Goal: Check status: Check status

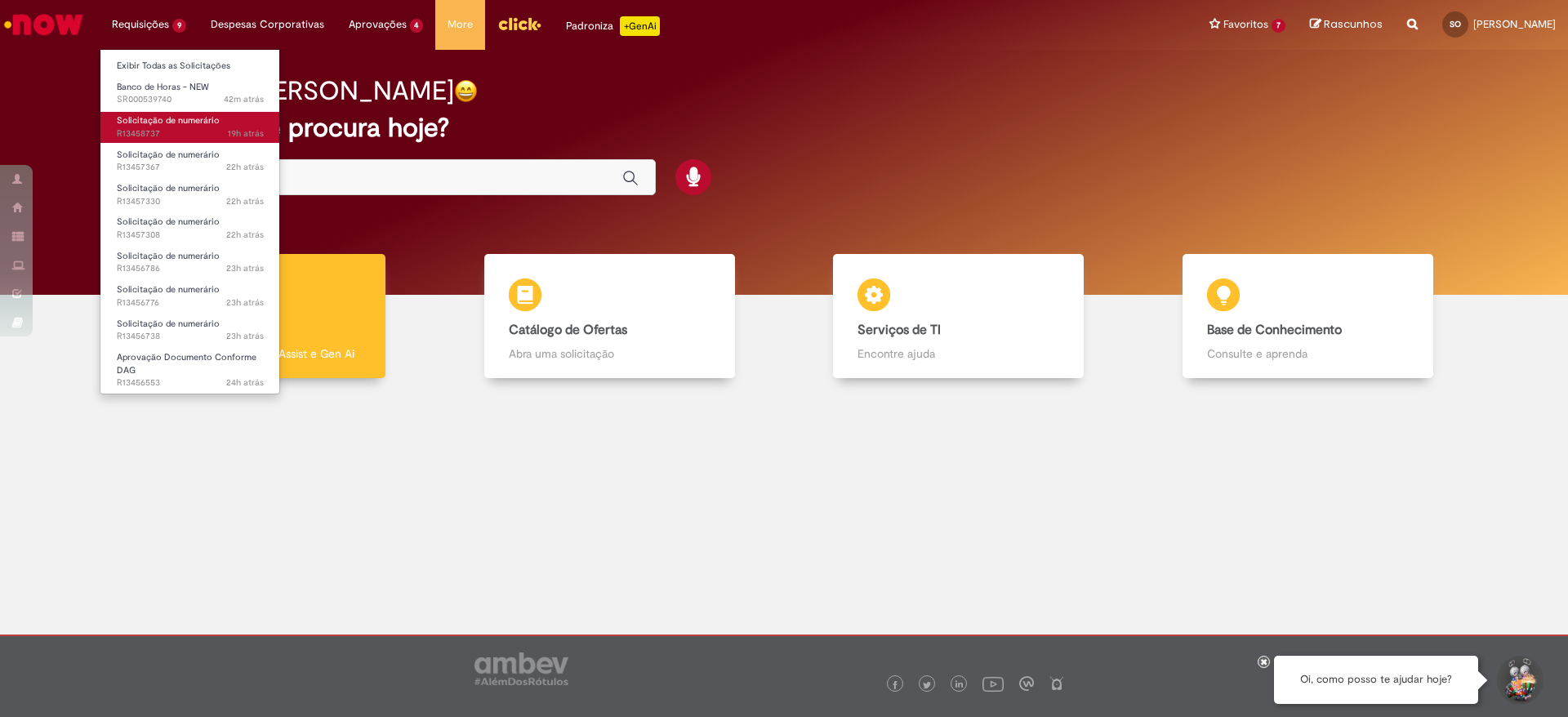
click at [162, 138] on span "19h atrás 19 horas atrás R13458737" at bounding box center [190, 134] width 147 height 13
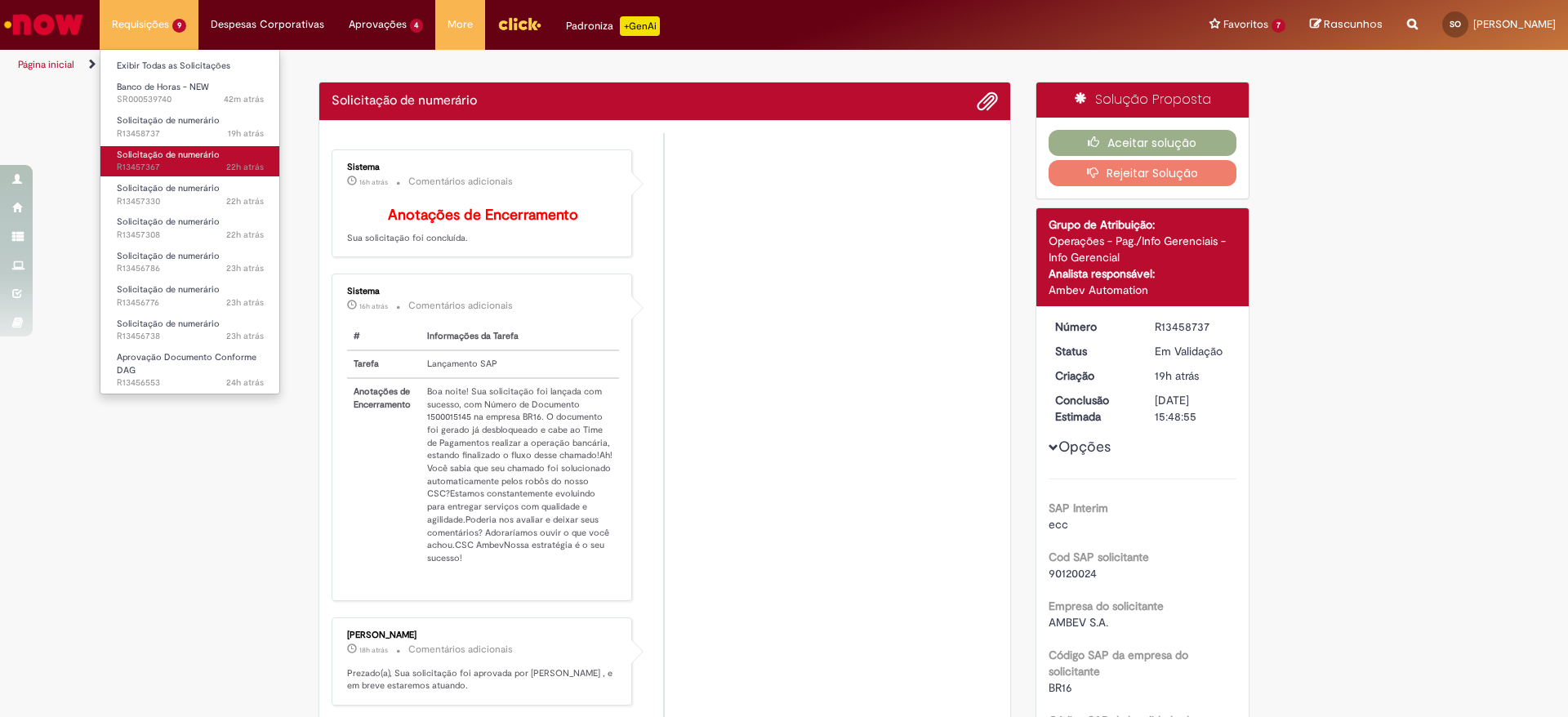
click at [156, 161] on span "22h atrás 22 horas atrás R13457367" at bounding box center [190, 168] width 147 height 13
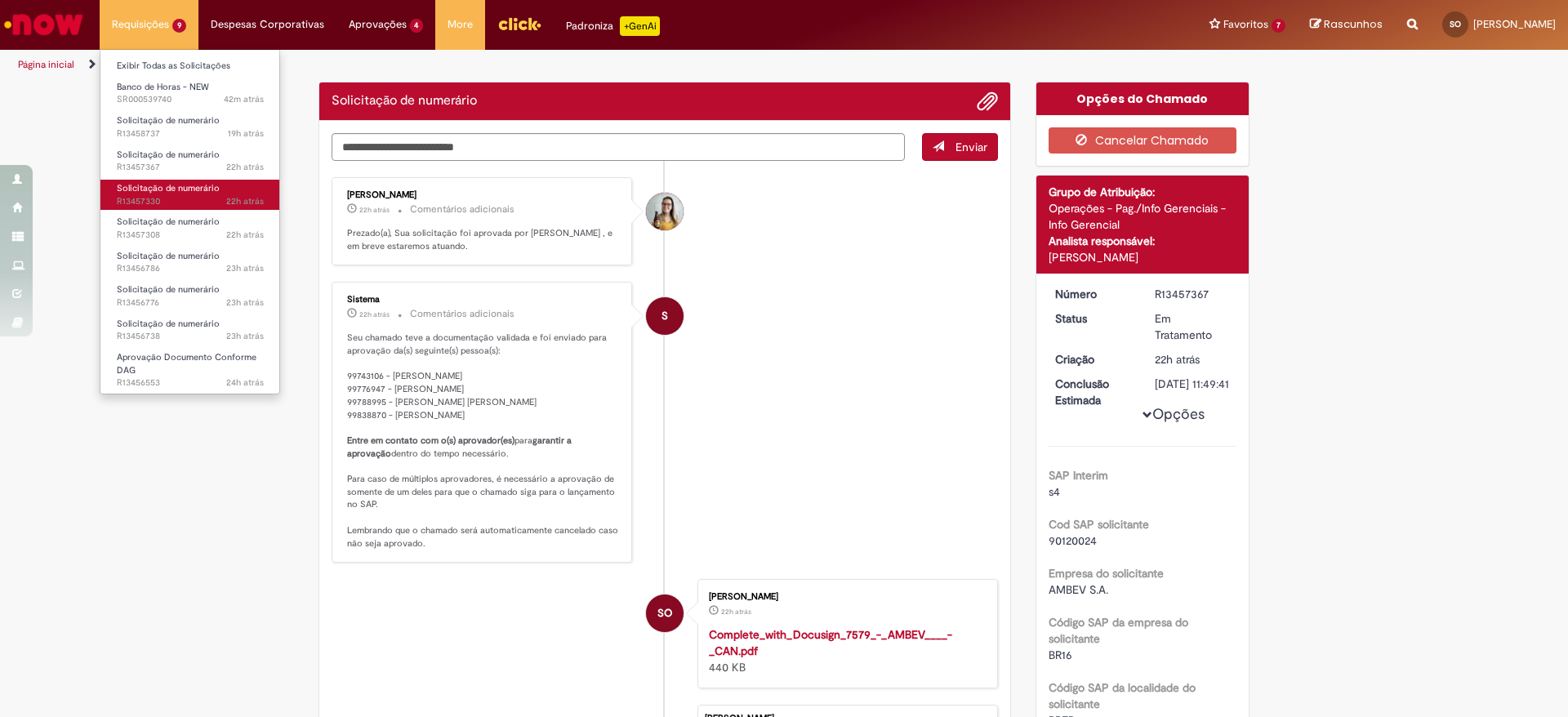
click at [167, 189] on span "Solicitação de numerário" at bounding box center [168, 188] width 102 height 12
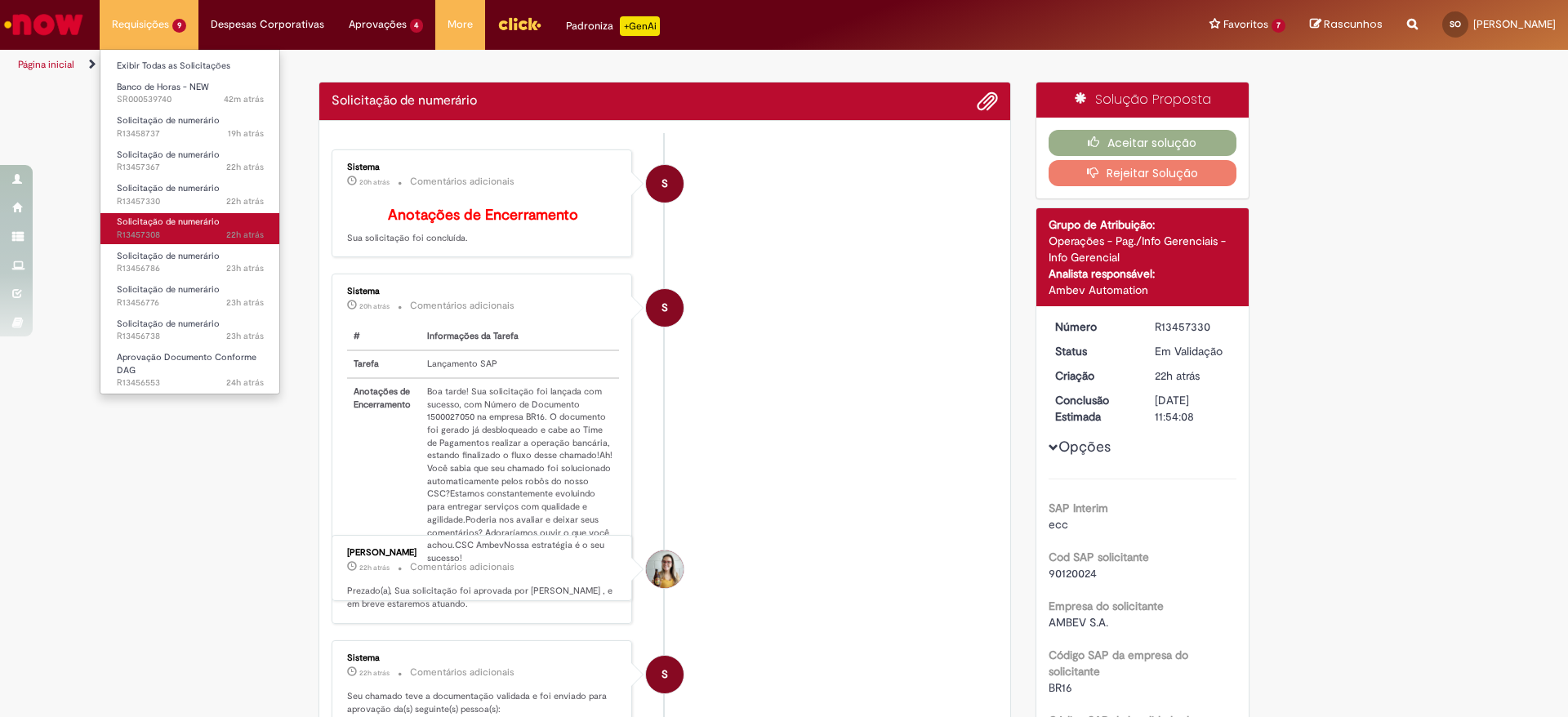
click at [167, 231] on span "22h atrás 22 horas atrás R13457308" at bounding box center [190, 235] width 147 height 13
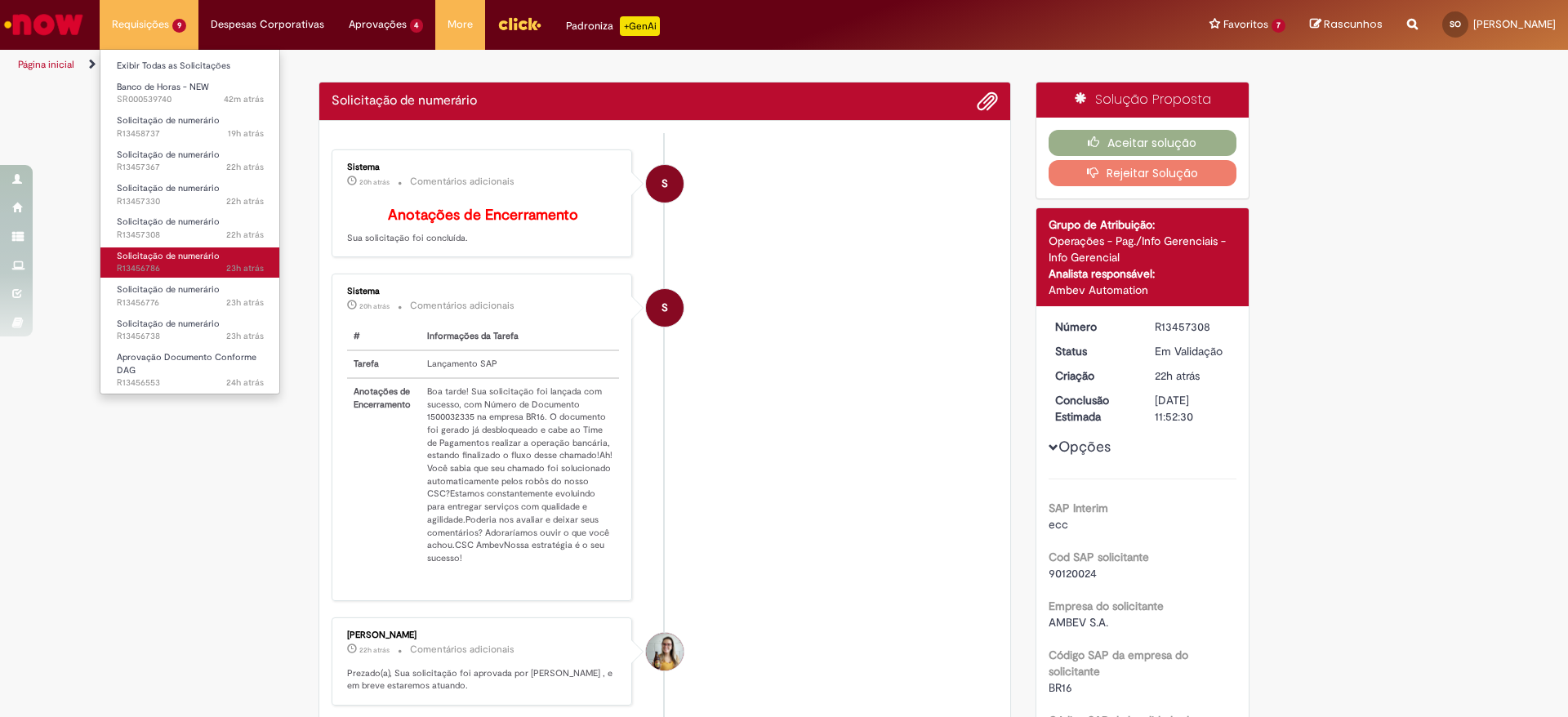
click at [168, 275] on link "Solicitação de numerário 23h atrás 23 horas atrás R13456786" at bounding box center [190, 263] width 179 height 30
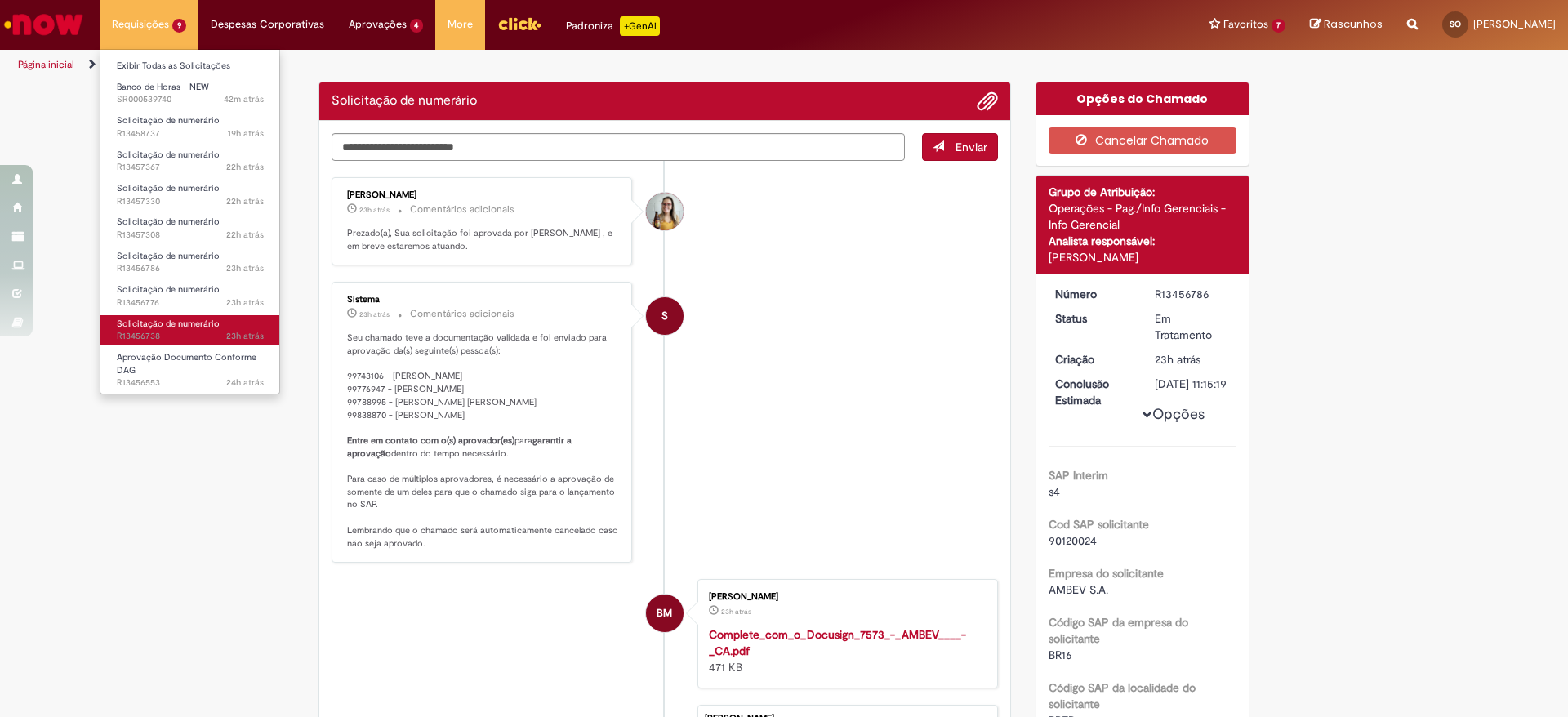
click at [166, 326] on span "Solicitação de numerário" at bounding box center [168, 323] width 102 height 12
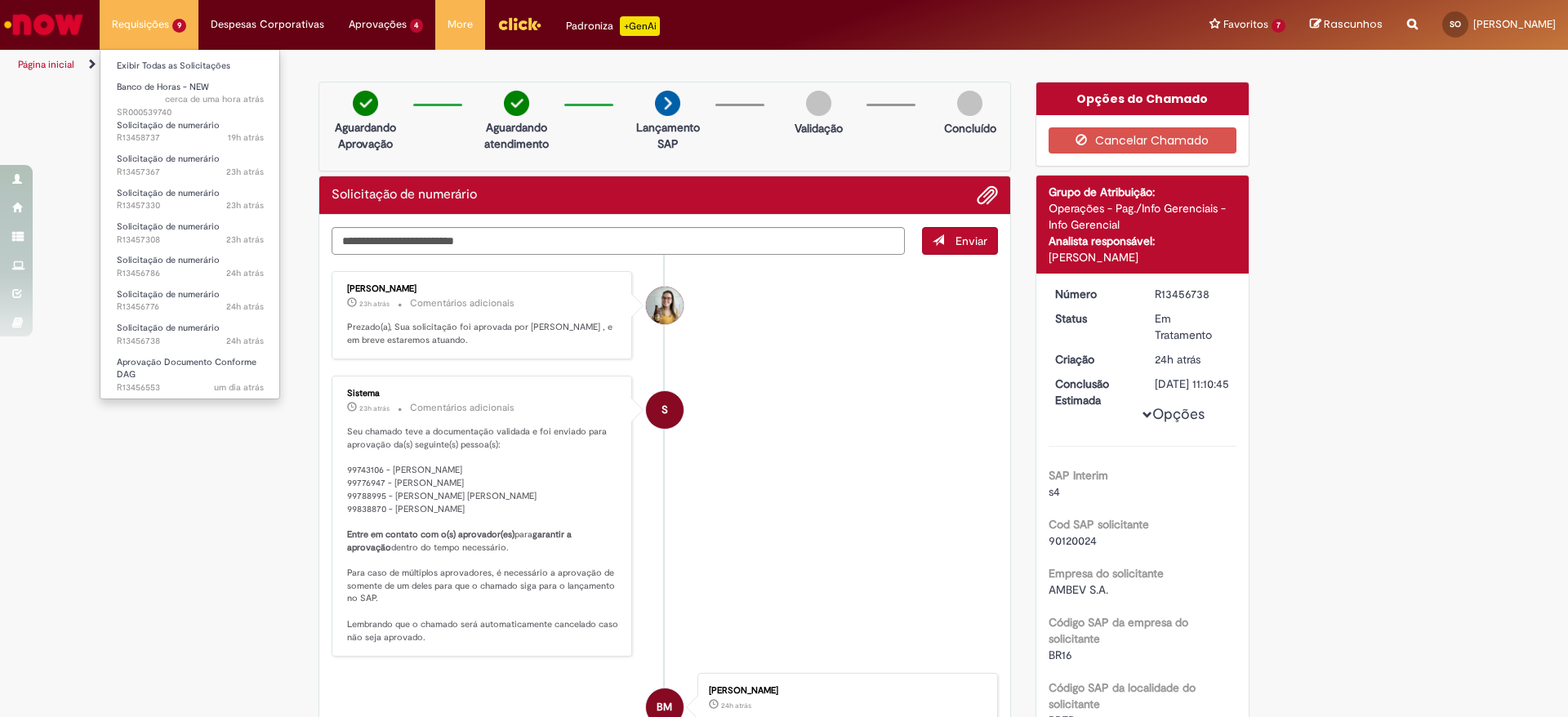
click at [168, 11] on li "Requisições 9 Exibir Todas as Solicitações Banco de Horas - NEW cerca de uma ho…" at bounding box center [149, 25] width 99 height 49
click at [159, 175] on span "23h atrás 23 horas atrás R13457367" at bounding box center [190, 173] width 147 height 13
click at [164, 197] on span "Solicitação de numerário" at bounding box center [168, 193] width 102 height 12
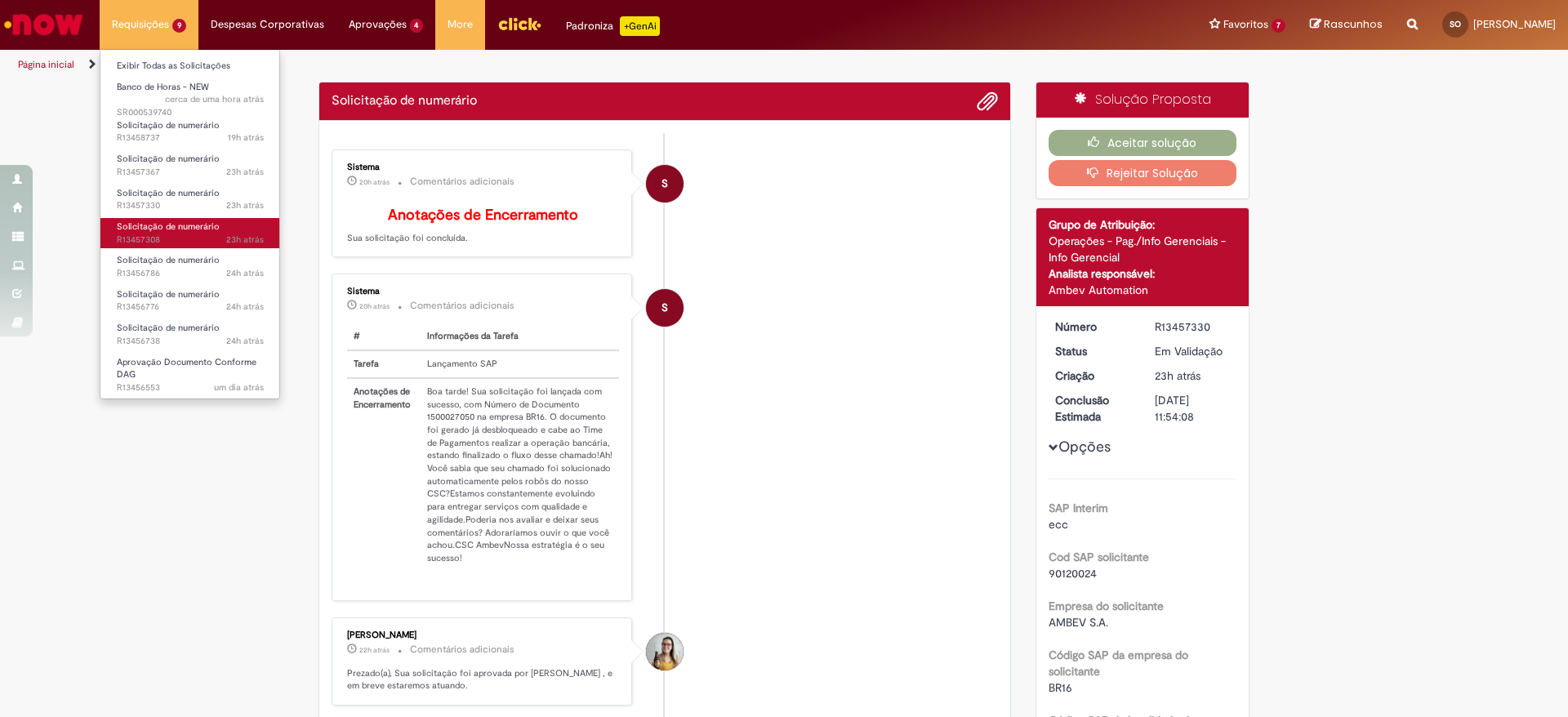
click at [164, 224] on span "Solicitação de numerário" at bounding box center [168, 226] width 102 height 12
click at [164, 254] on span "Solicitação de numerário" at bounding box center [168, 260] width 102 height 12
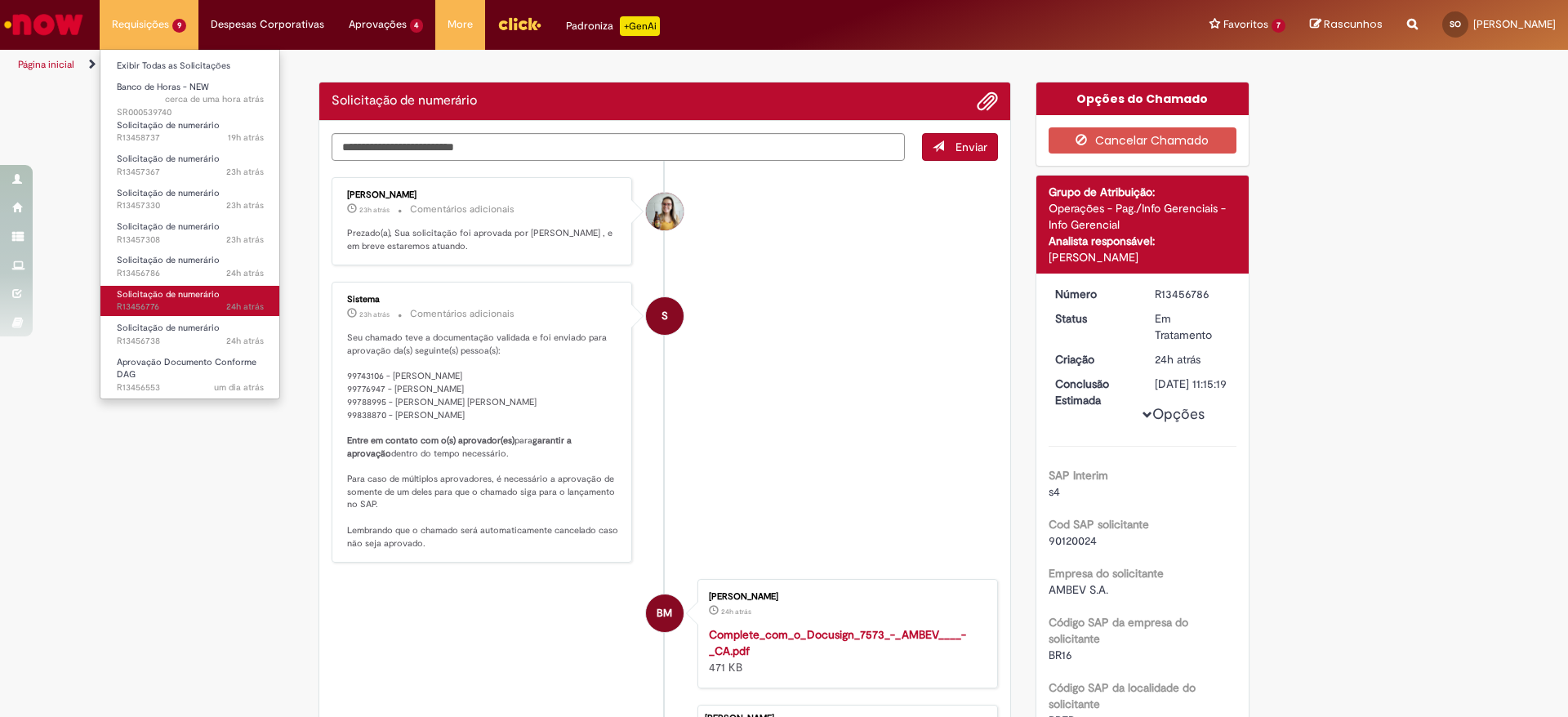
click at [169, 303] on span "24h atrás 24 horas atrás R13456776" at bounding box center [190, 307] width 147 height 13
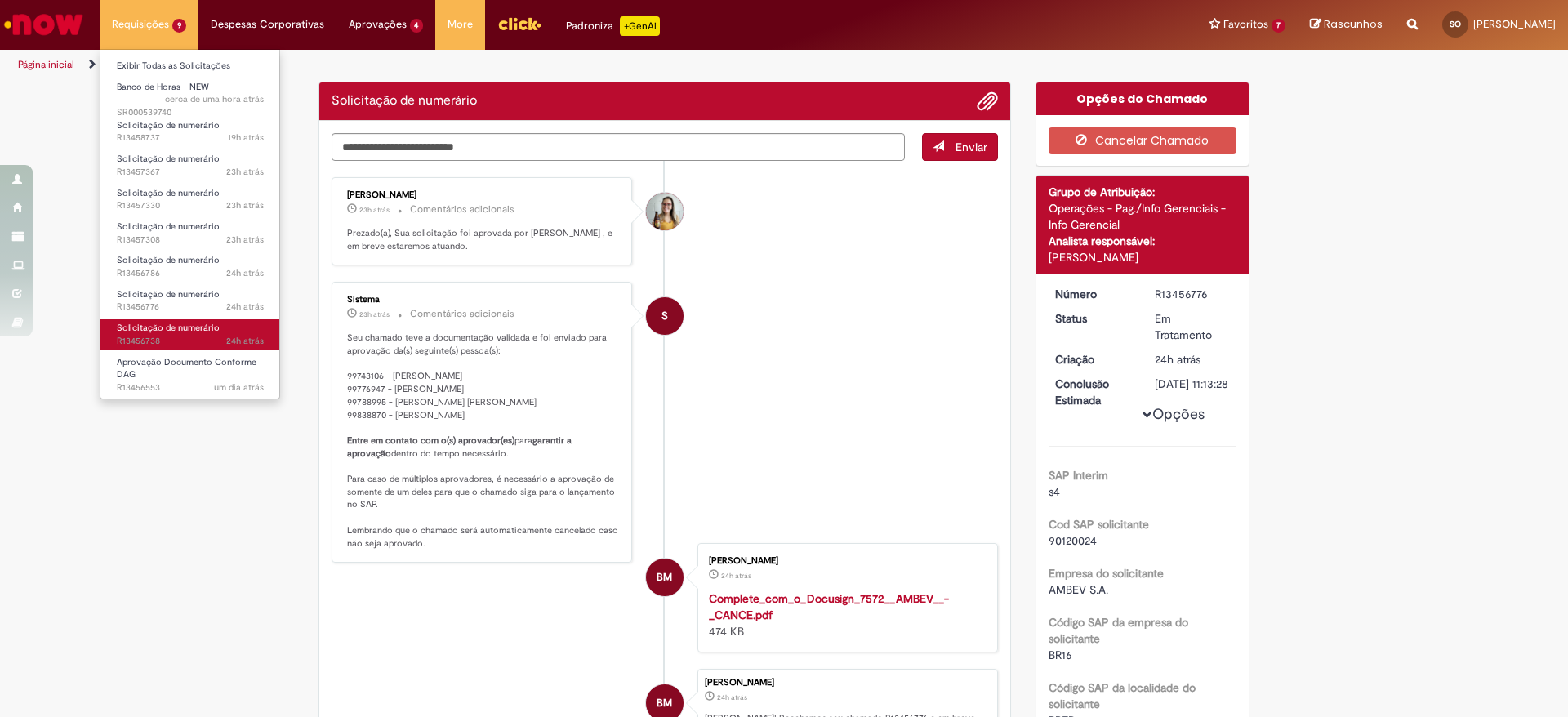
click at [173, 330] on span "Solicitação de numerário" at bounding box center [168, 327] width 102 height 12
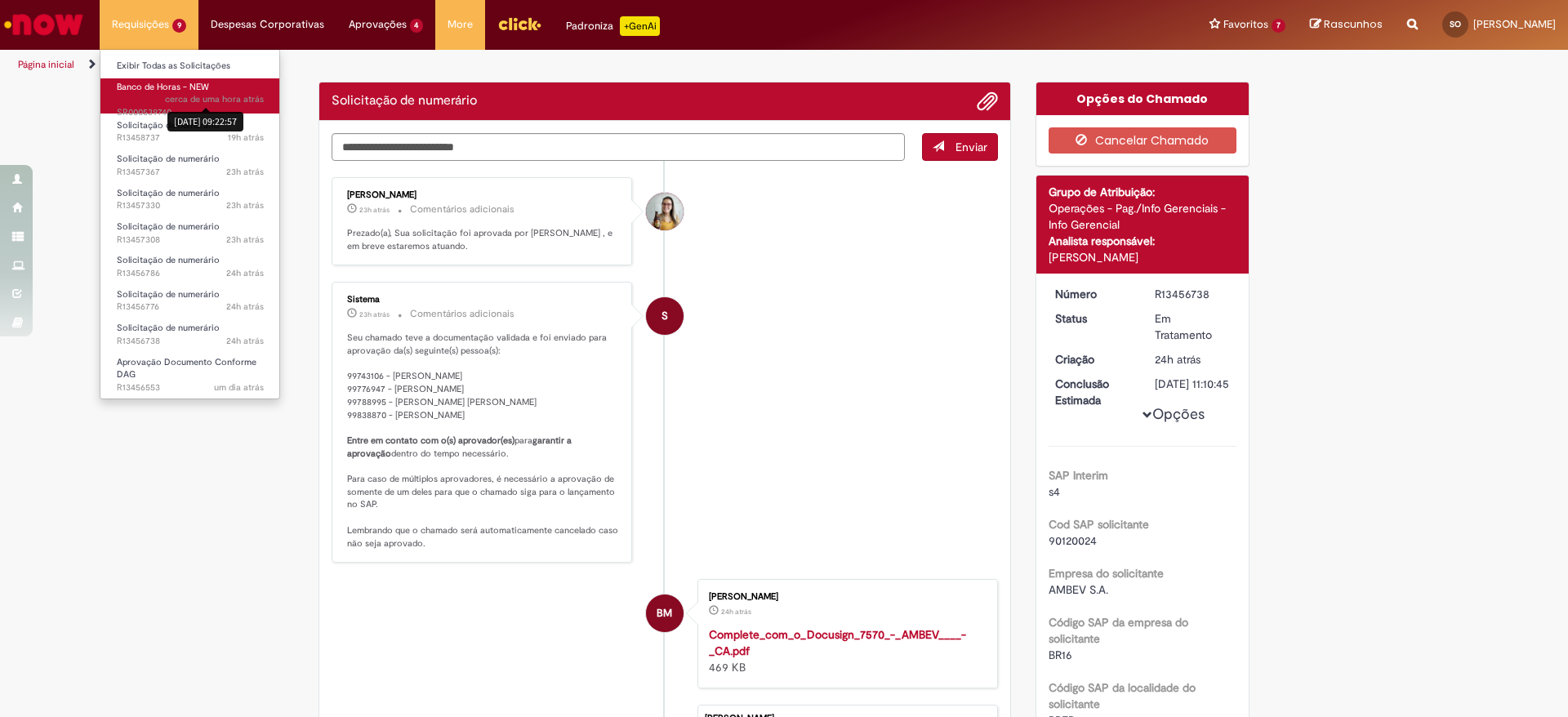
click at [174, 79] on link "Banco de Horas - NEW cerca de uma hora atrás cerca de uma hora atrás 29/08/2025…" at bounding box center [190, 96] width 179 height 35
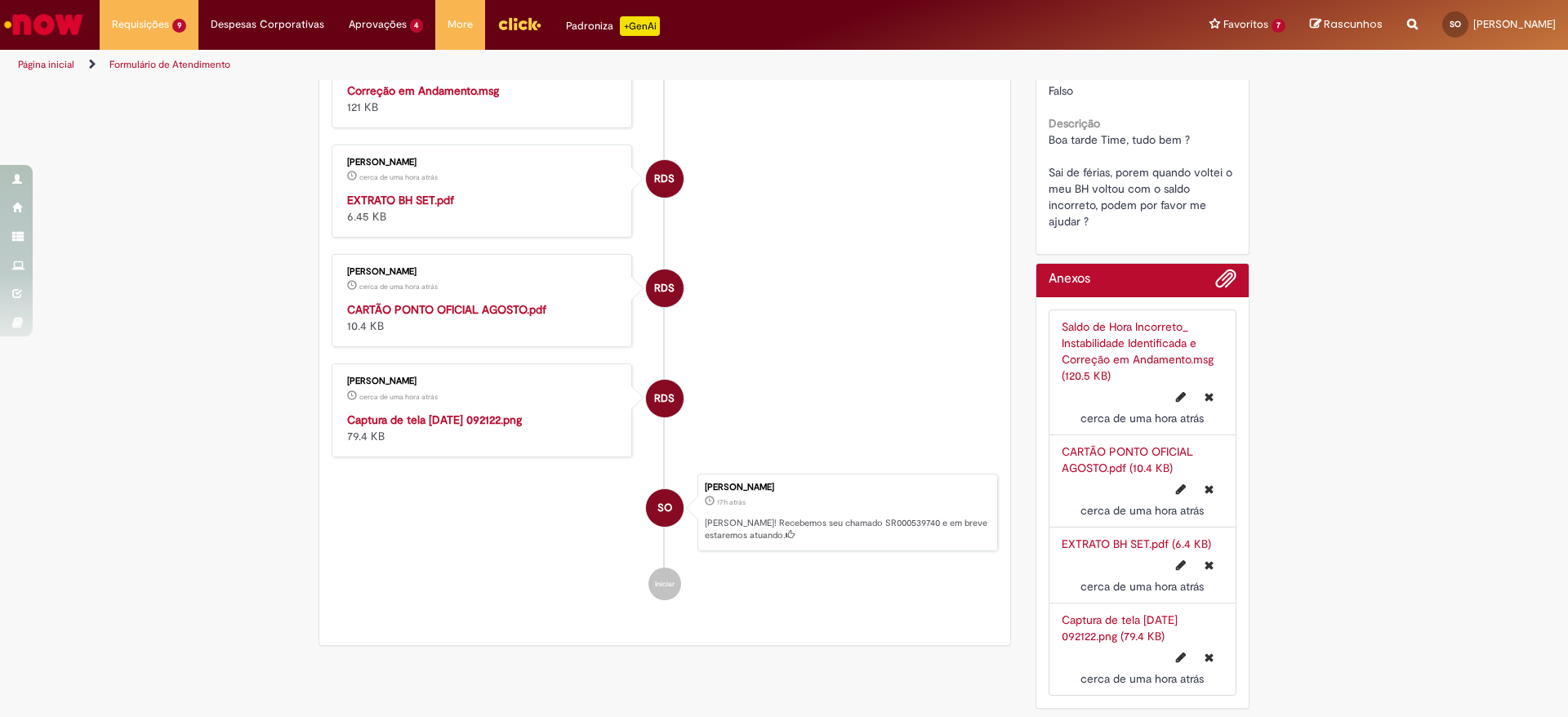
scroll to position [821, 0]
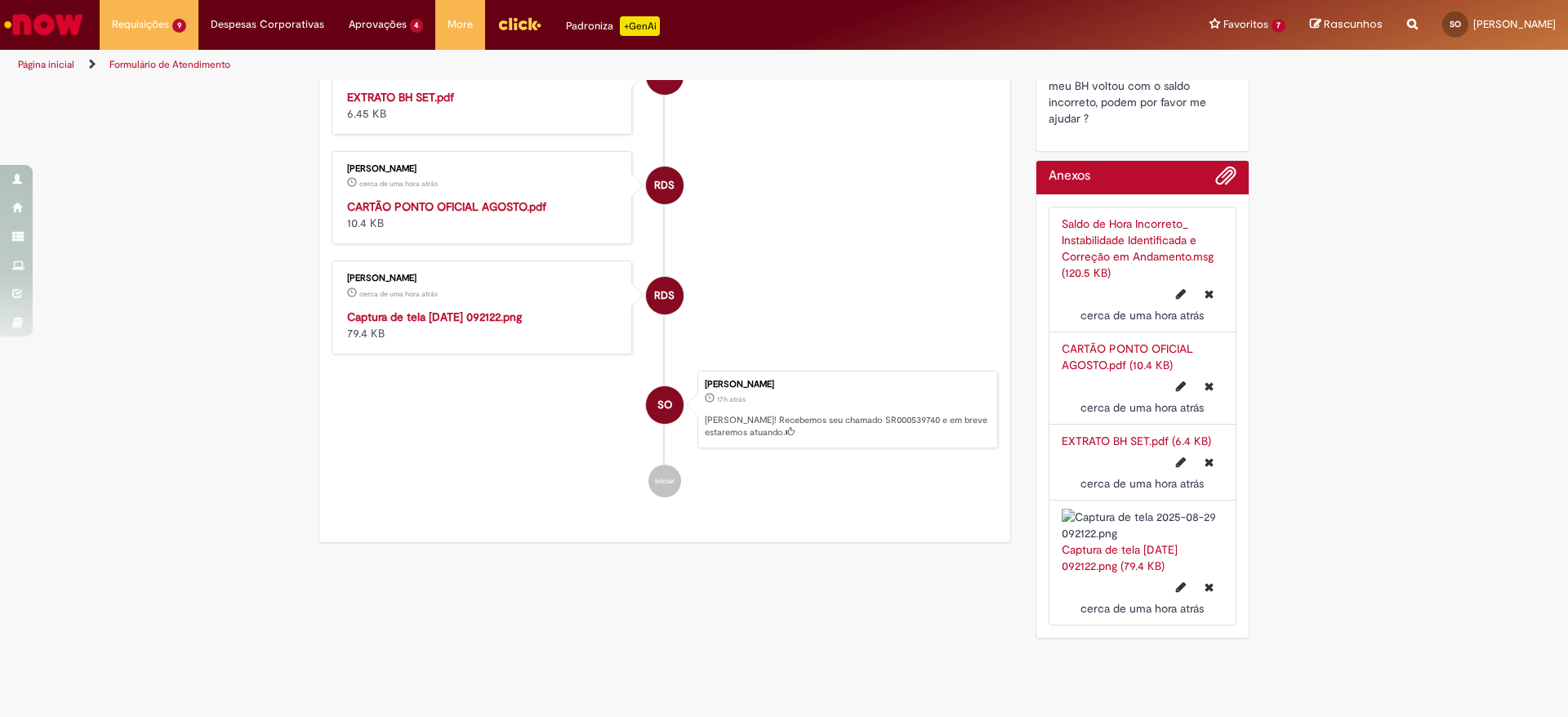
click at [490, 308] on img "Histórico de tíquete" at bounding box center [483, 308] width 272 height 0
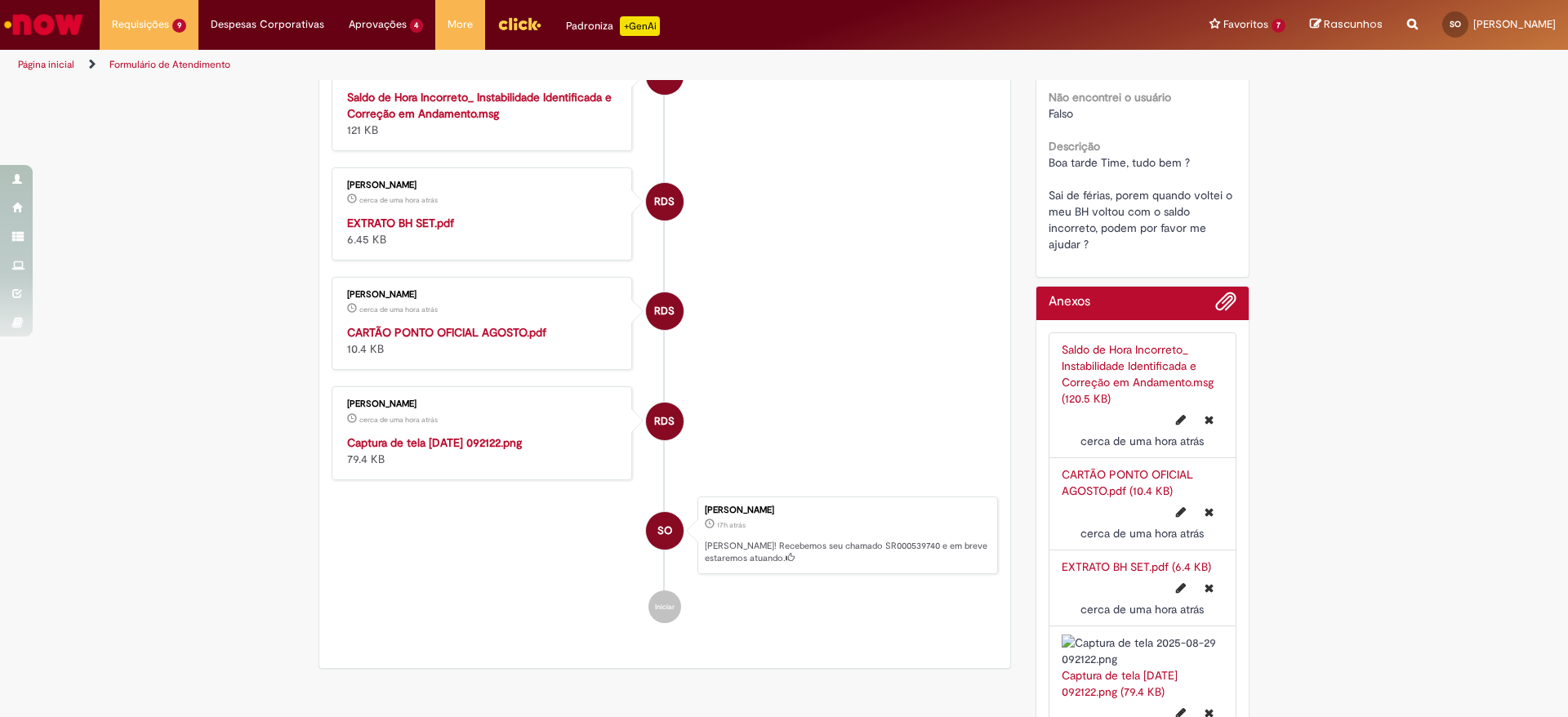
scroll to position [454, 0]
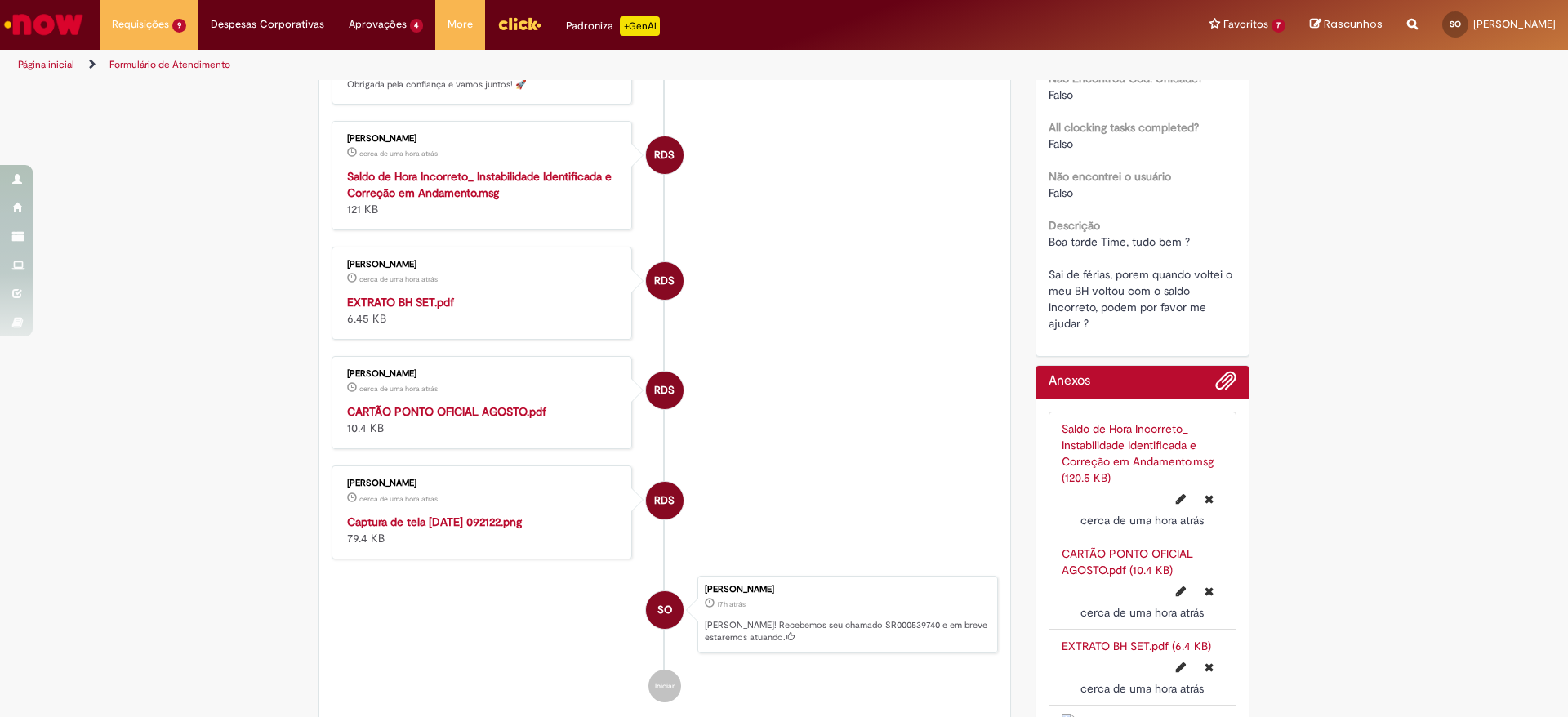
click at [443, 414] on strong "CARTÃO PONTO OFICIAL AGOSTO.pdf" at bounding box center [447, 411] width 199 height 14
click at [373, 302] on strong "EXTRATO BH SET.pdf" at bounding box center [400, 302] width 107 height 14
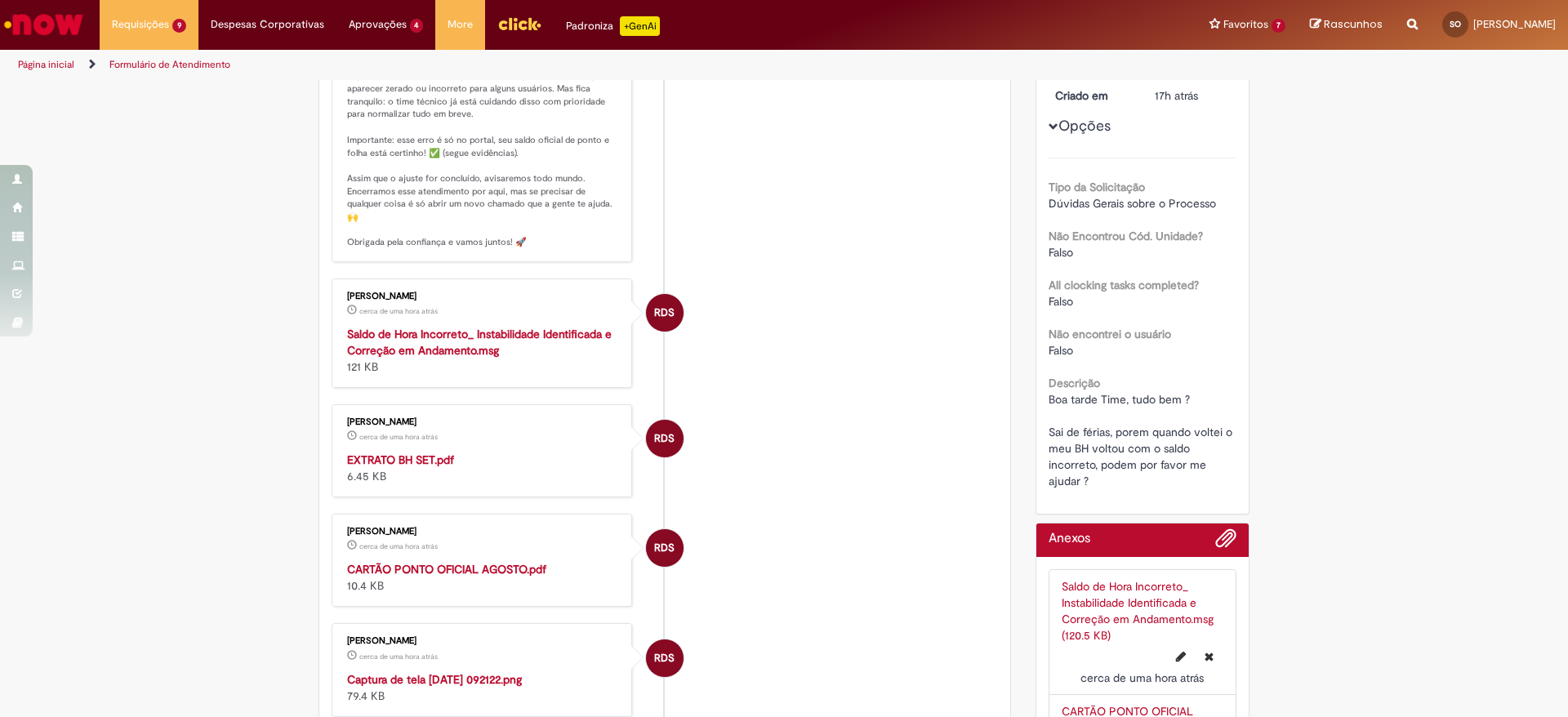
scroll to position [209, 0]
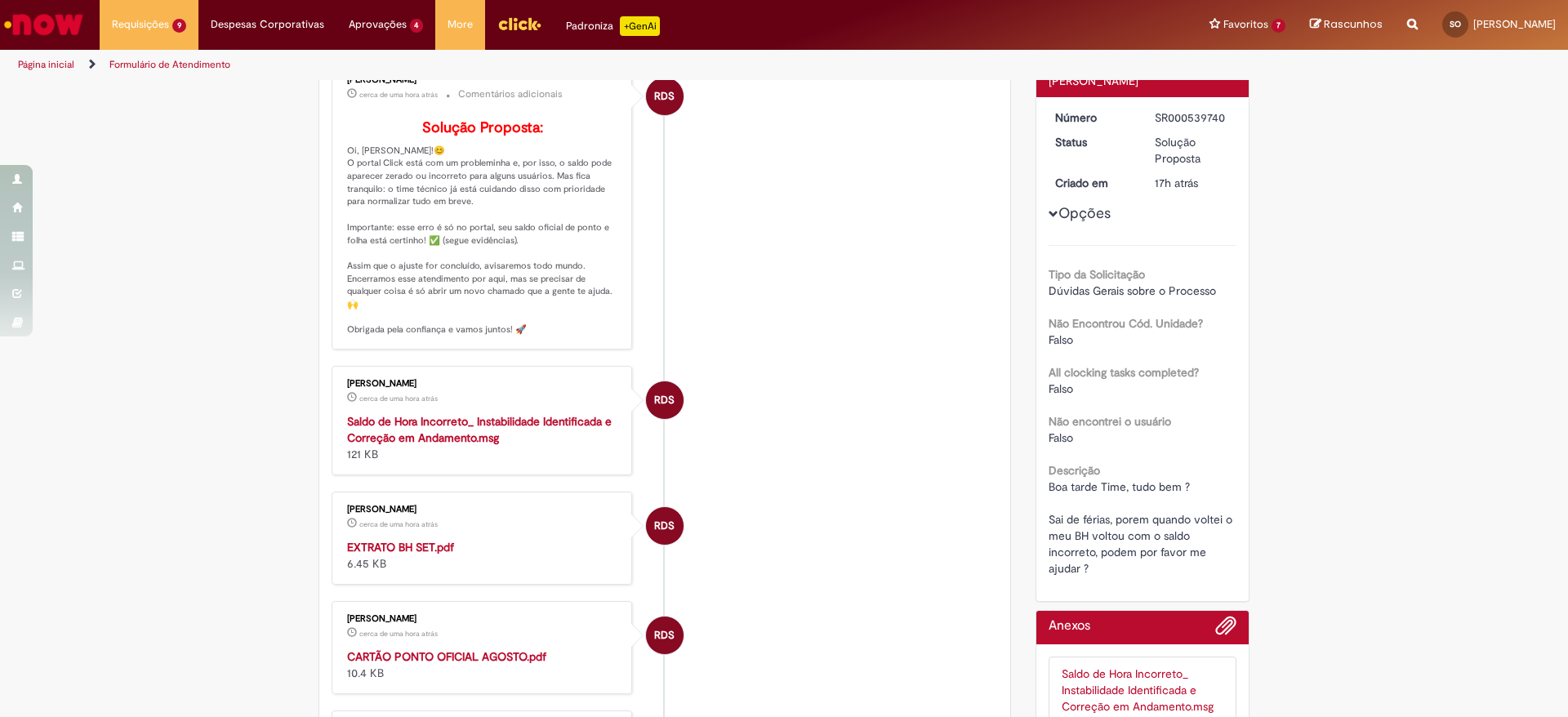
click at [415, 432] on strong "Saldo de Hora Incorreto_ Instabilidade Identificada e Correção em Andamento.msg" at bounding box center [479, 429] width 265 height 31
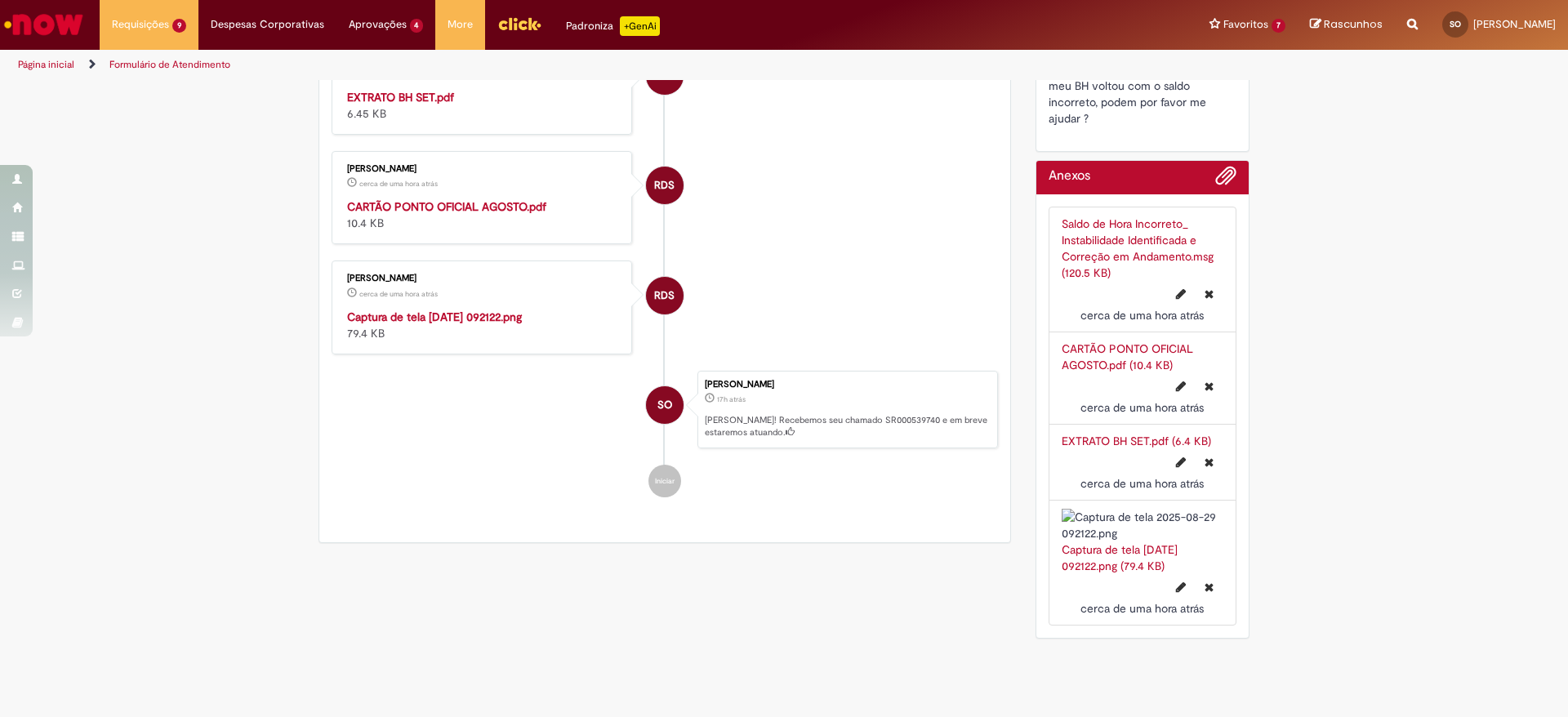
scroll to position [699, 0]
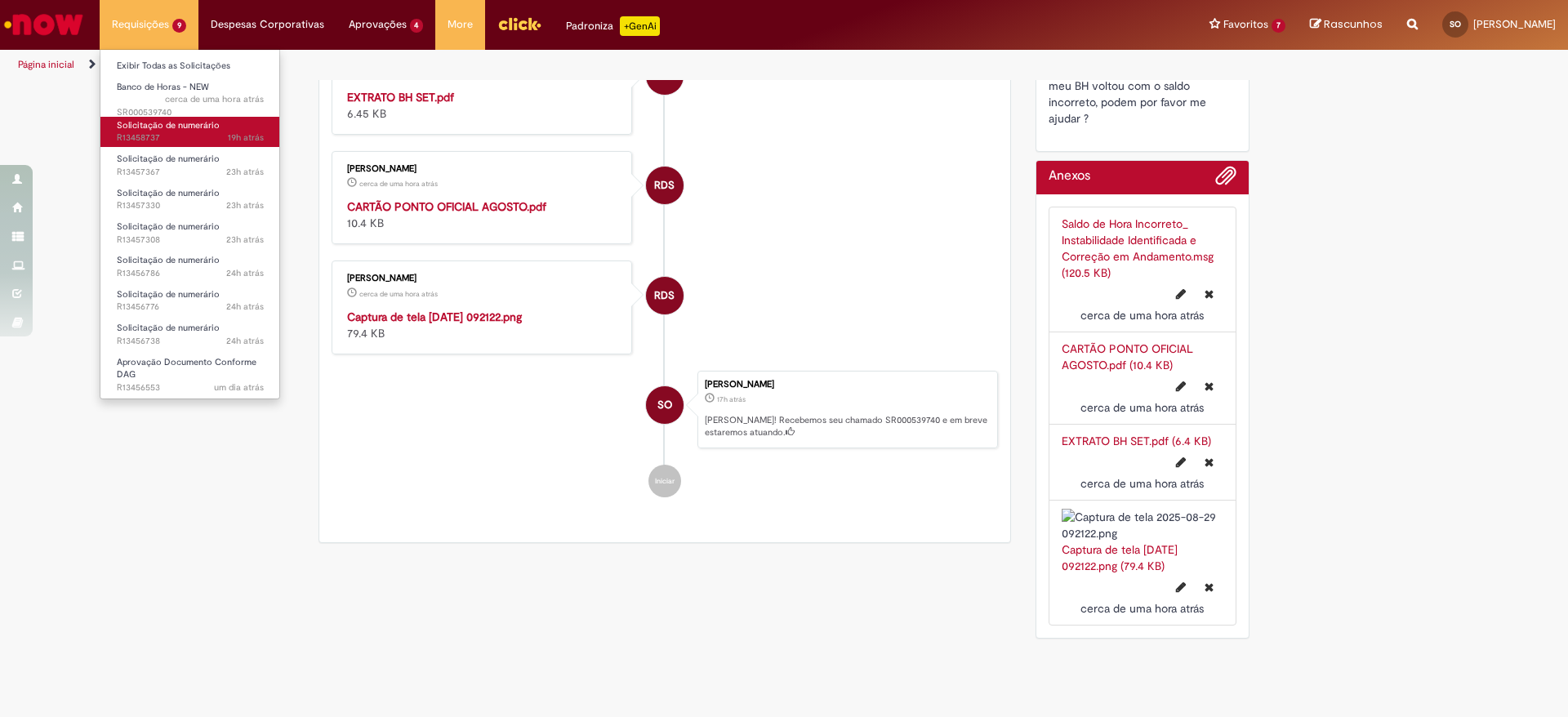
click at [156, 125] on span "Solicitação de numerário" at bounding box center [168, 125] width 102 height 12
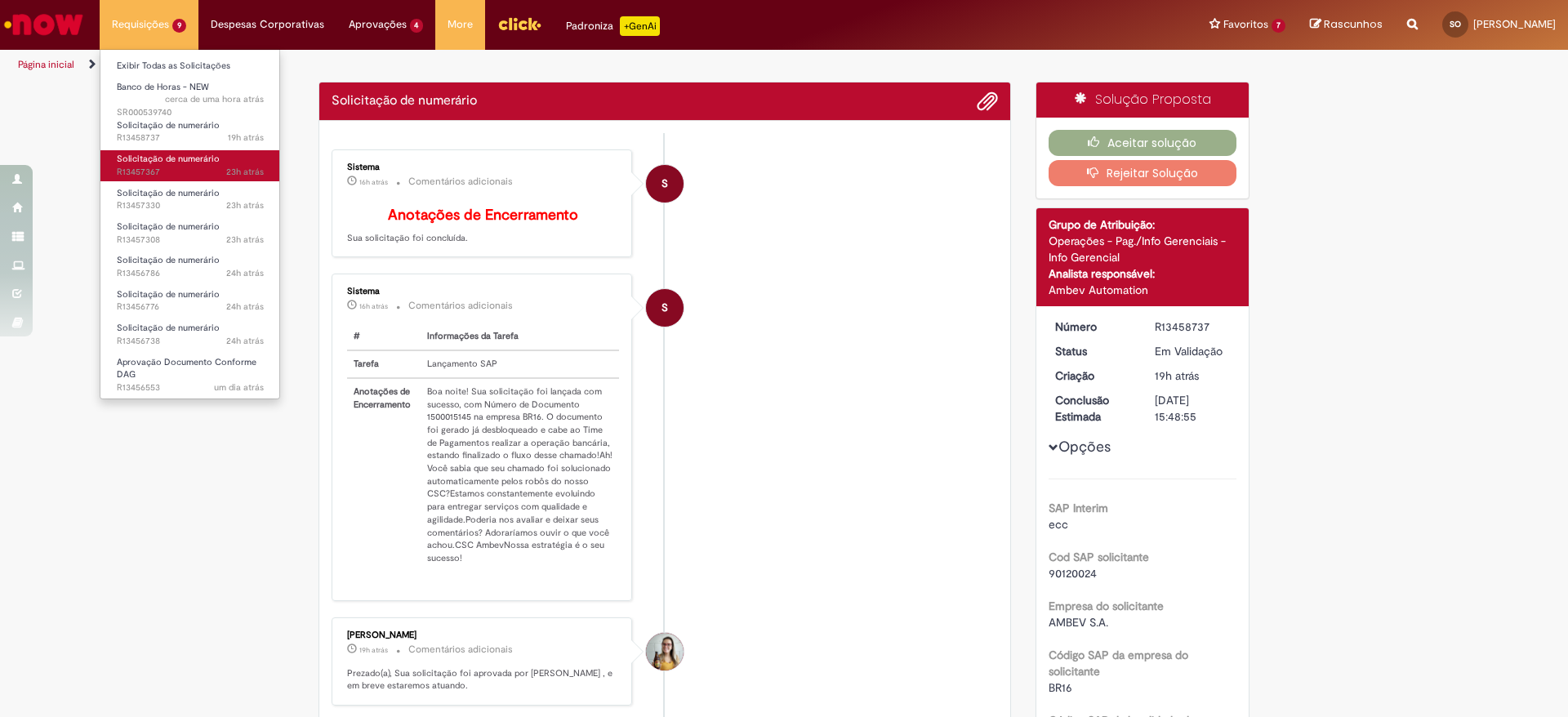
click at [153, 173] on span "23h atrás 23 horas atrás R13457367" at bounding box center [190, 173] width 147 height 13
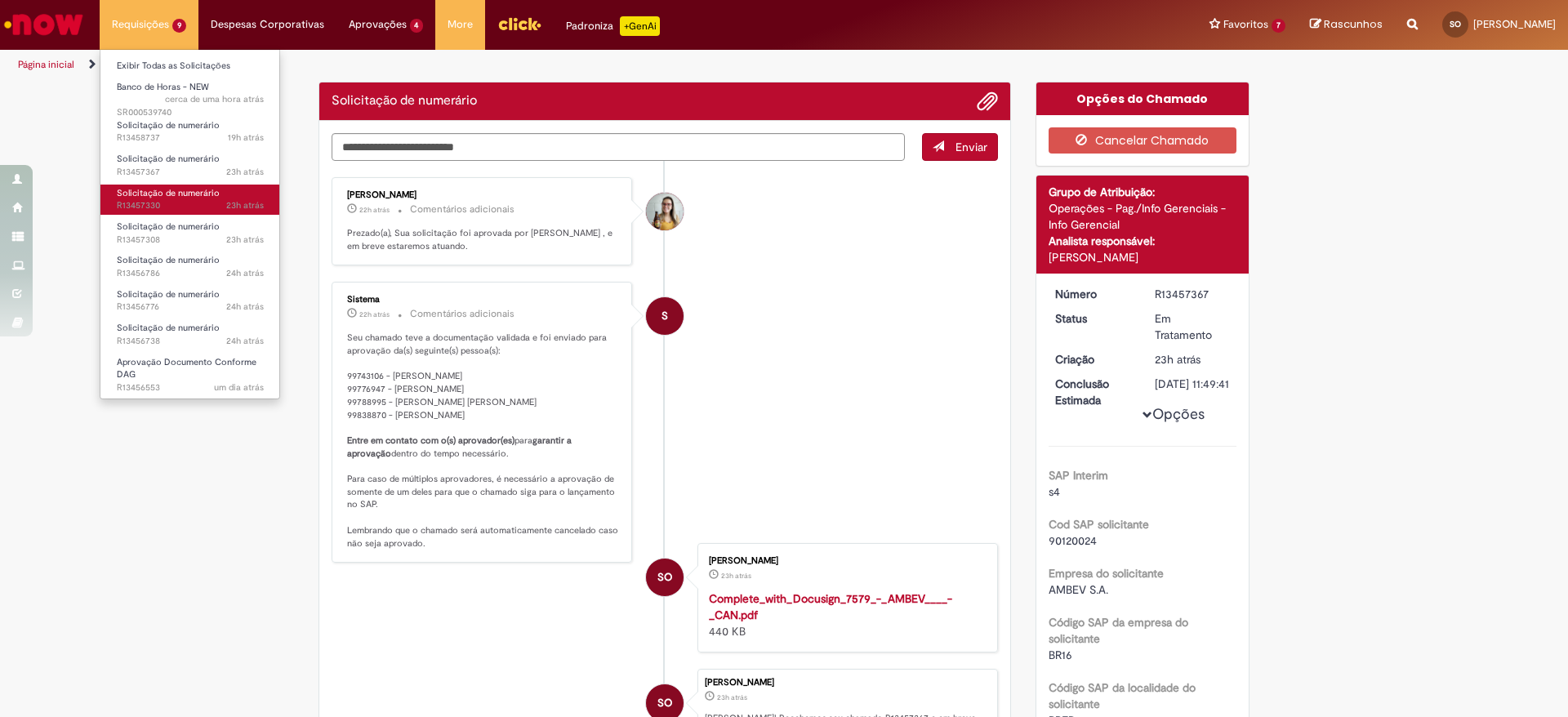
click at [153, 203] on span "23h atrás 23 horas atrás R13457330" at bounding box center [190, 206] width 147 height 13
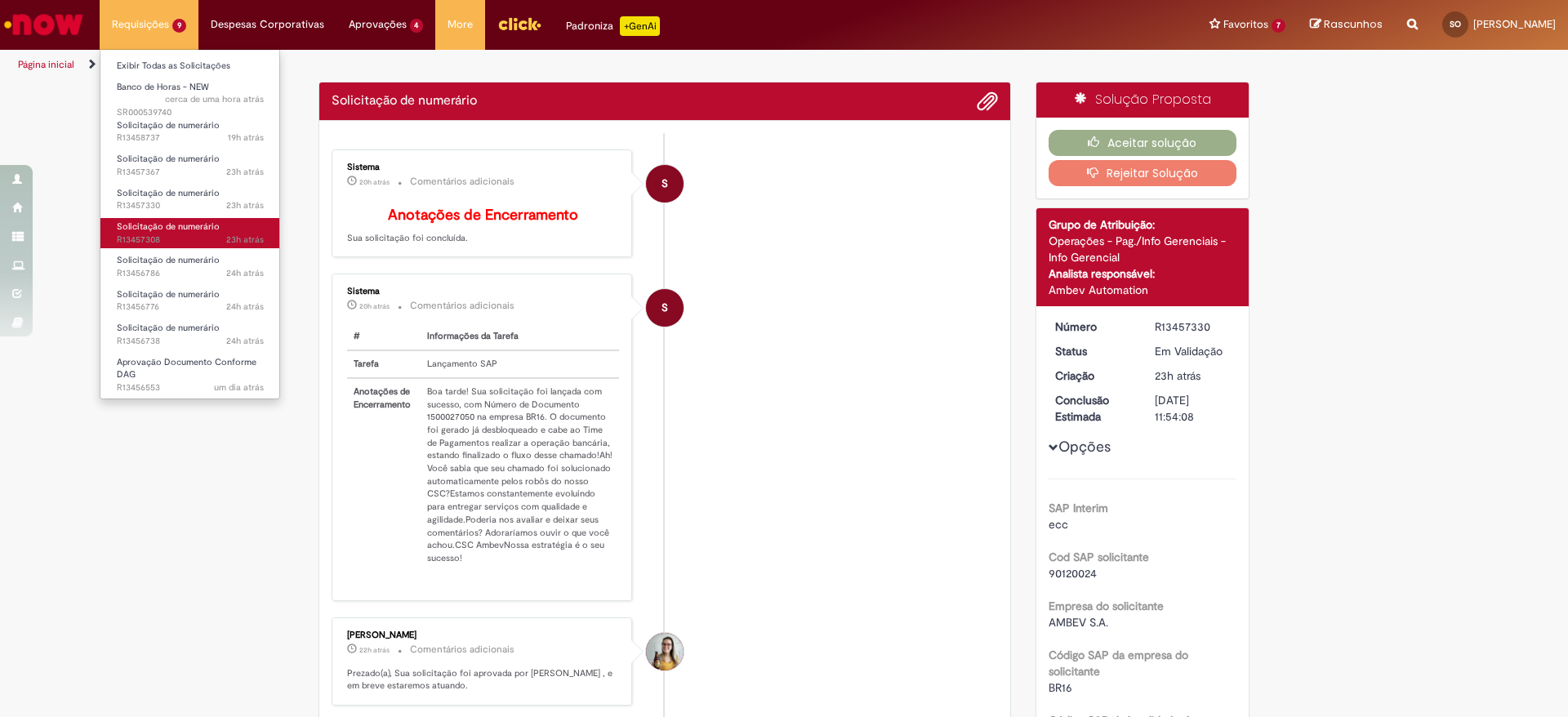
click at [153, 231] on span "Solicitação de numerário" at bounding box center [168, 226] width 102 height 12
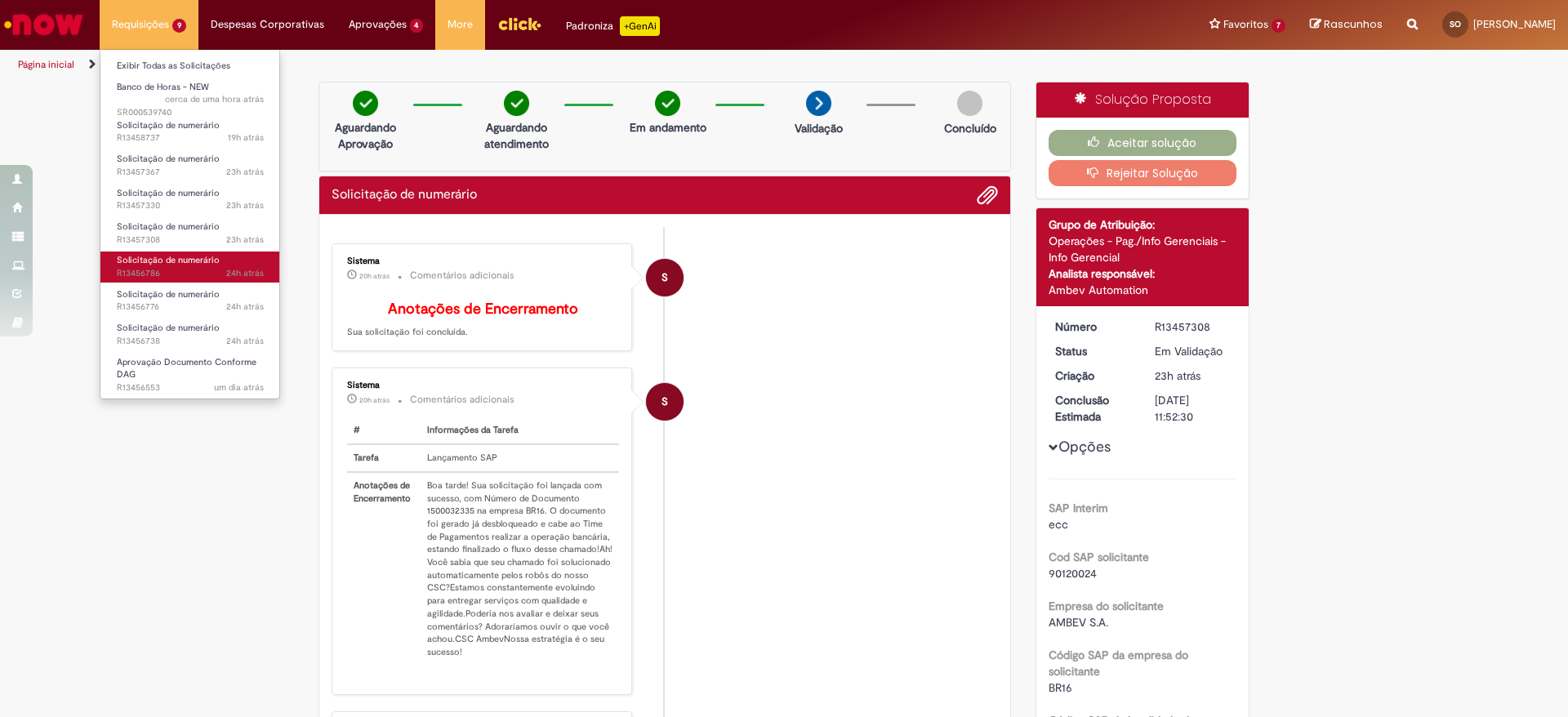
click at [155, 267] on span "24h atrás 24 horas atrás R13456786" at bounding box center [190, 273] width 147 height 13
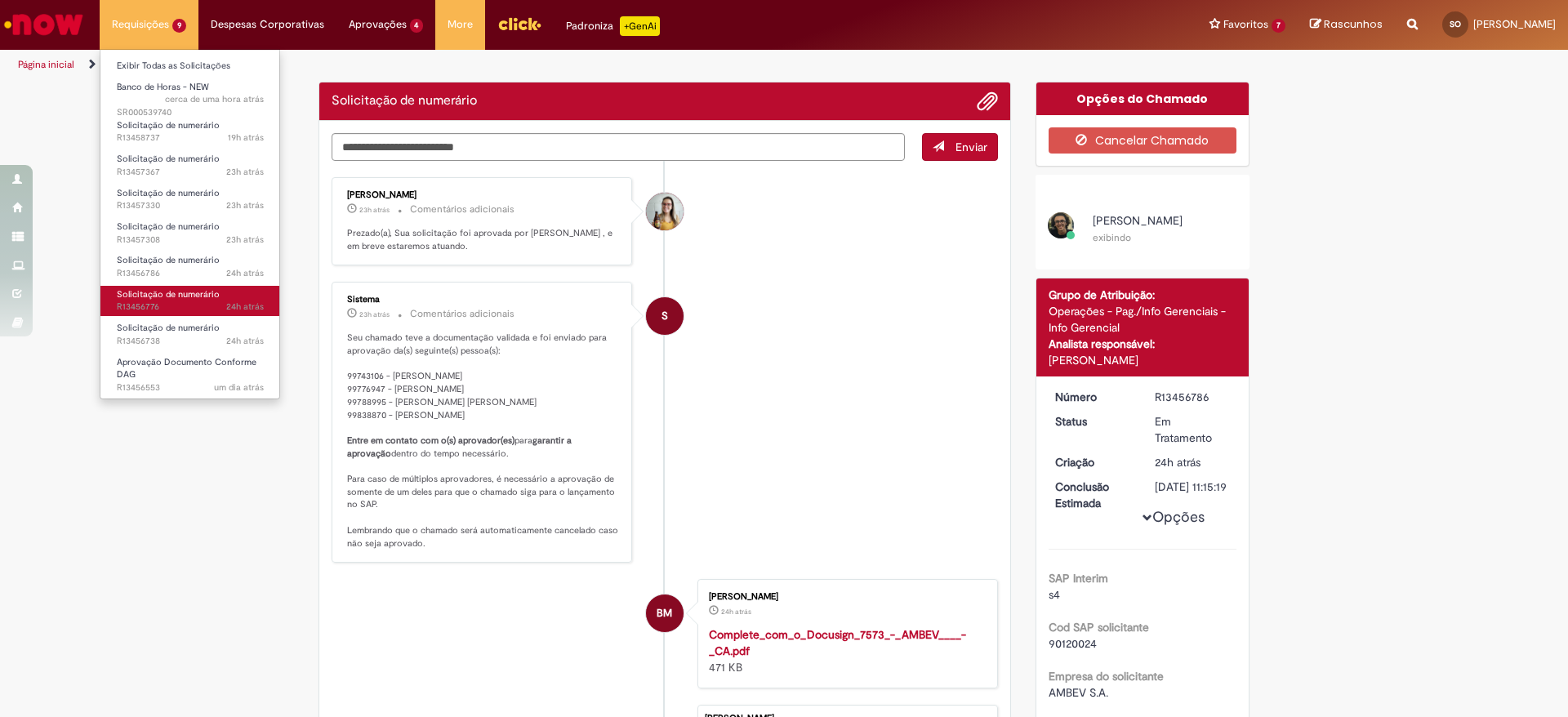
click at [167, 304] on span "24h atrás 24 horas atrás R13456776" at bounding box center [190, 307] width 147 height 13
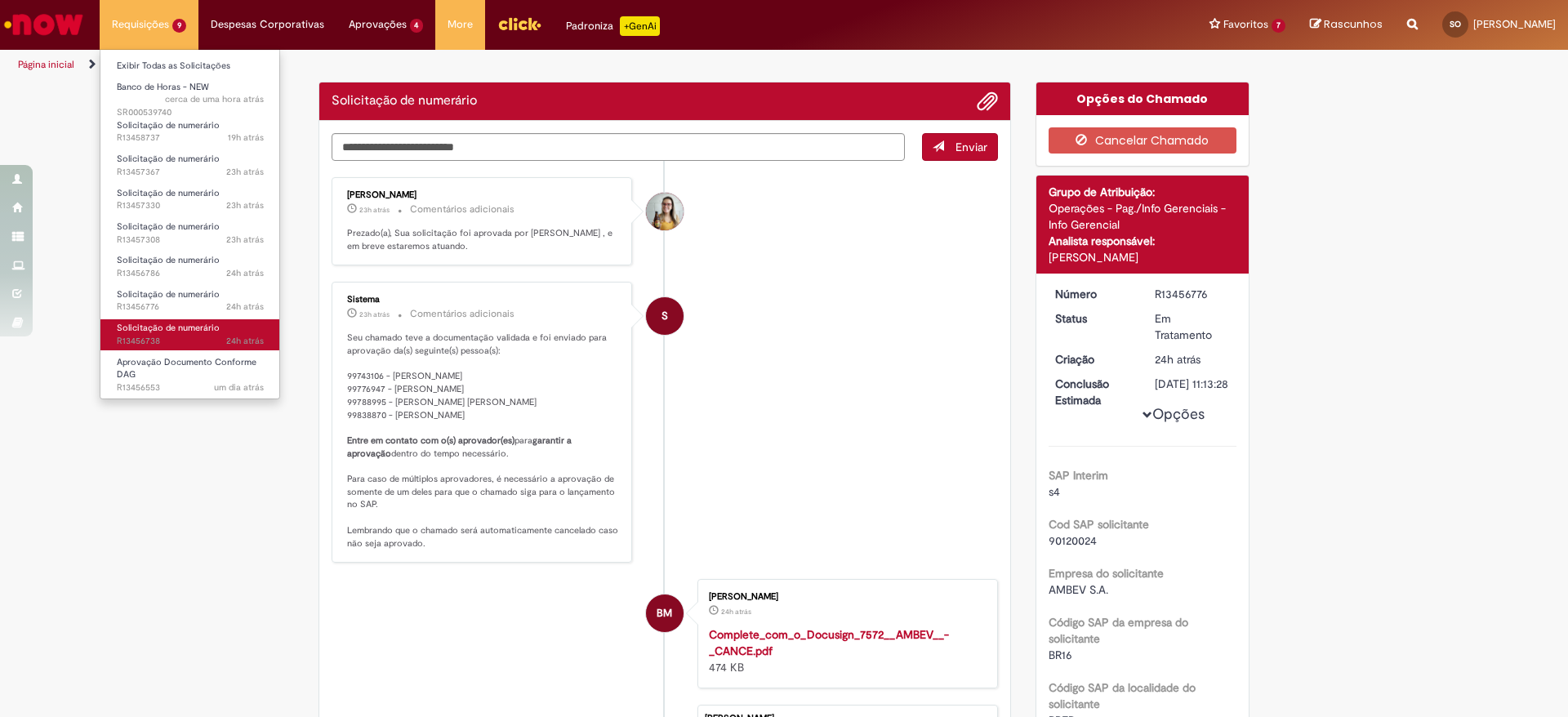
click at [173, 342] on span "24h atrás 24 horas atrás R13456738" at bounding box center [190, 341] width 147 height 13
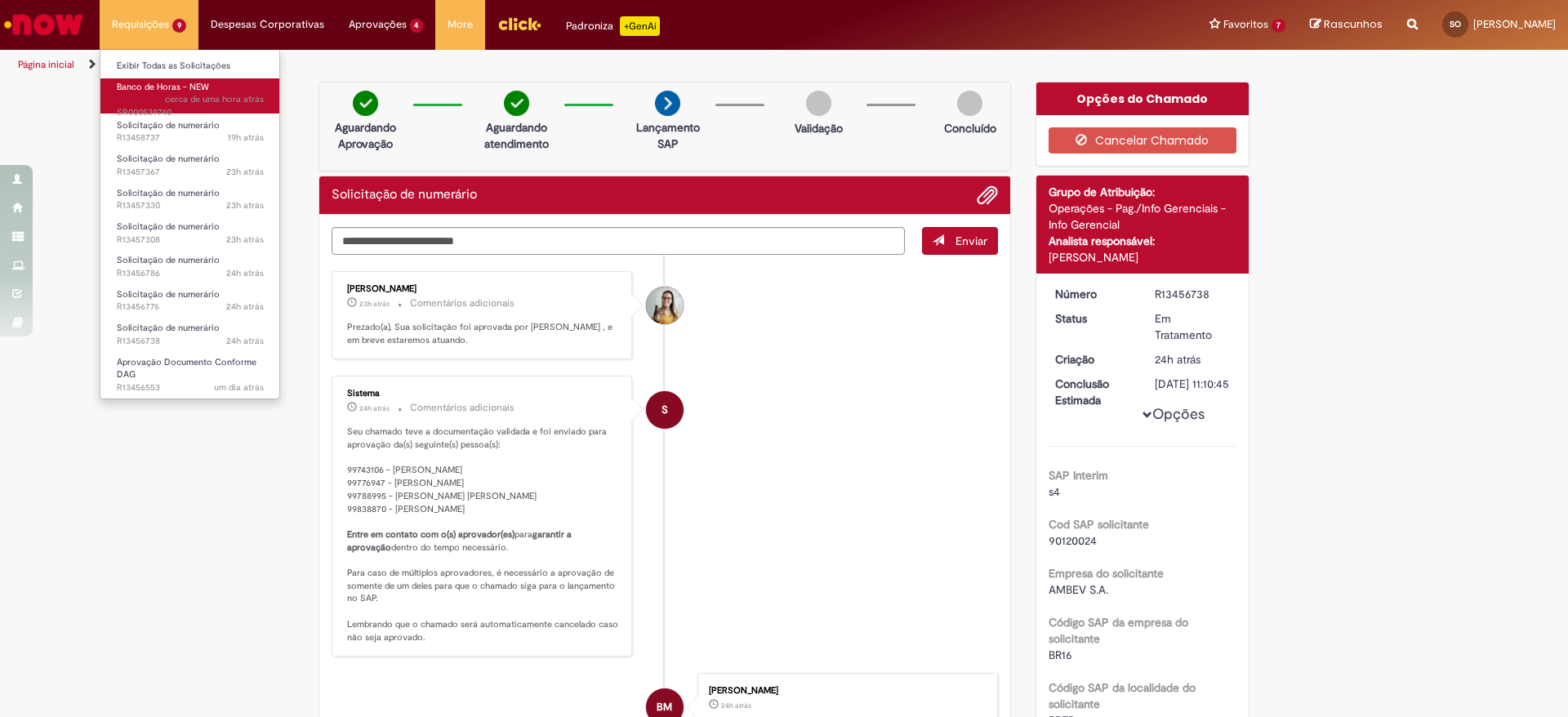
click at [152, 92] on span "Banco de Horas - NEW" at bounding box center [162, 86] width 92 height 12
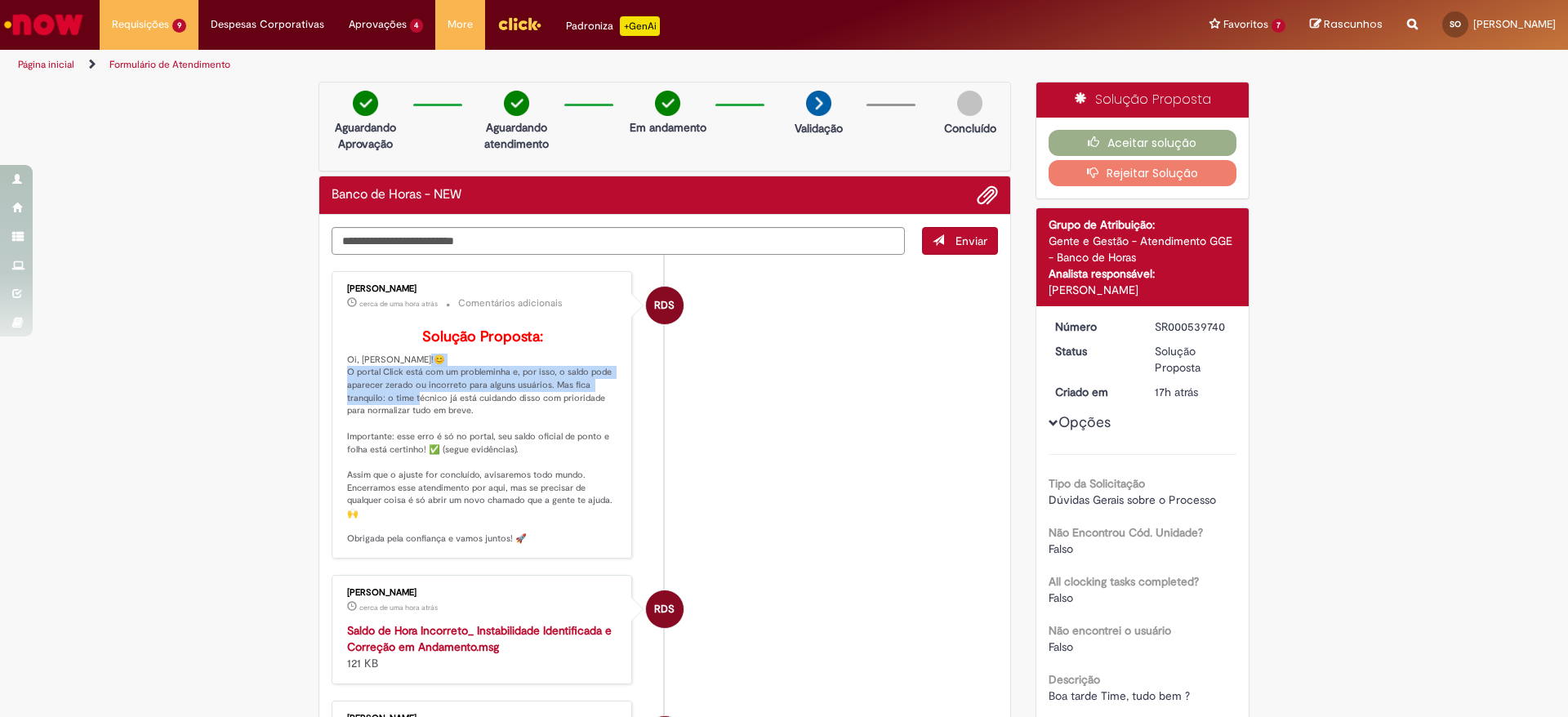
drag, startPoint x: 346, startPoint y: 377, endPoint x: 434, endPoint y: 397, distance: 90.2
click at [434, 397] on p "Solução Proposta: Oi, Sabrina!😊 O portal Click está com um probleminha e, por i…" at bounding box center [483, 437] width 272 height 216
click at [760, 402] on li "RDS Raquel de Souza cerca de uma hora atrás cerca de uma hora atrás Comentários…" at bounding box center [664, 414] width 666 height 287
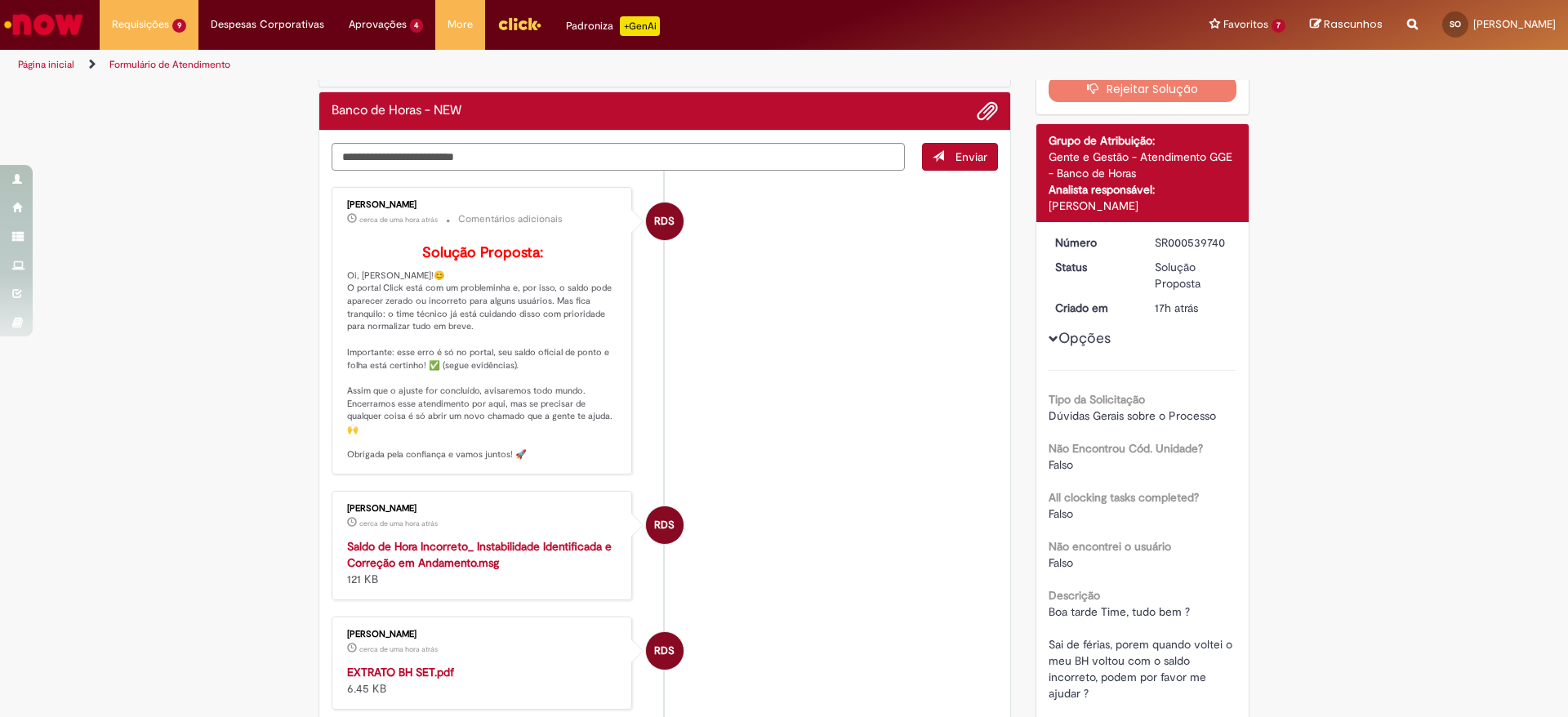
scroll to position [122, 0]
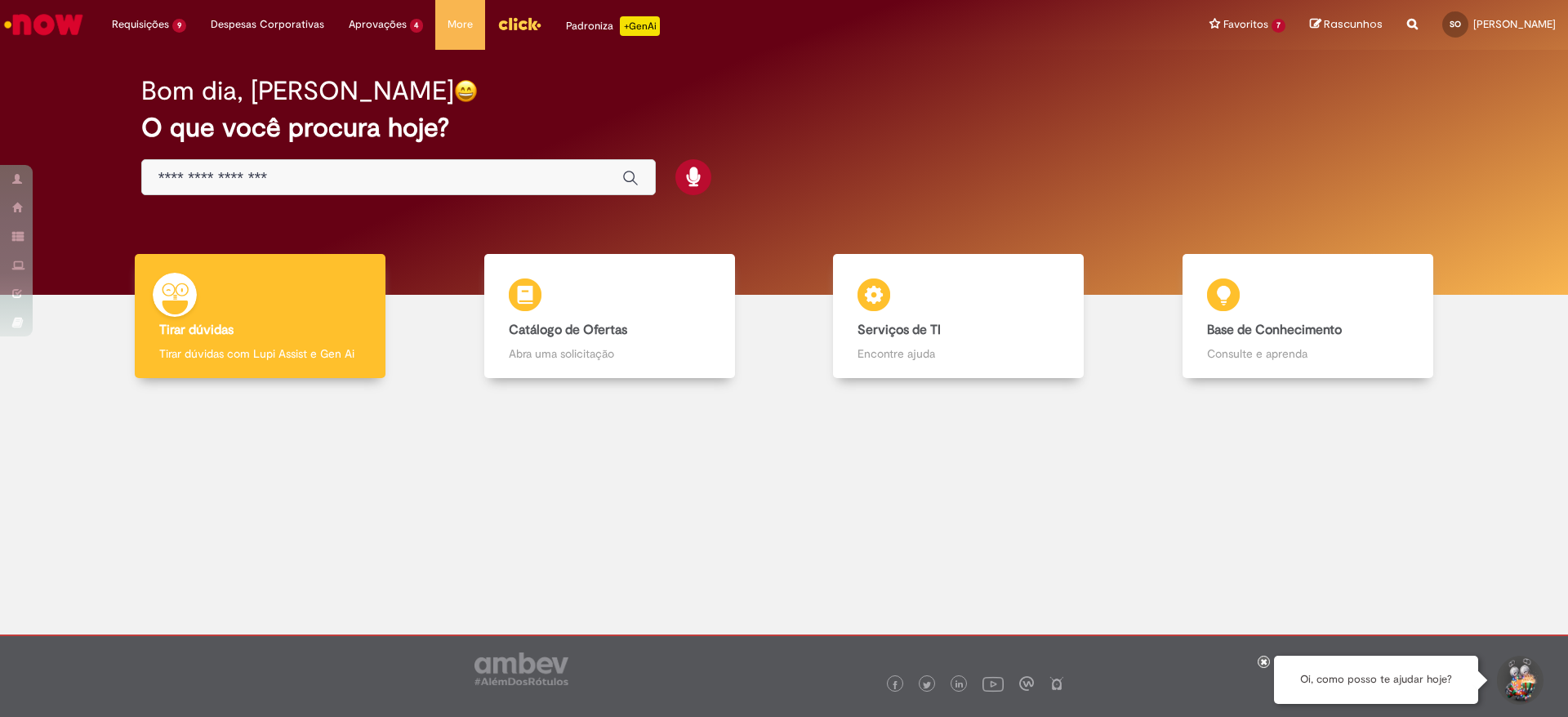
click at [522, 26] on img "Menu Cabeçalho" at bounding box center [519, 24] width 44 height 25
click at [248, 181] on input "Basta digitar aqui" at bounding box center [382, 178] width 448 height 19
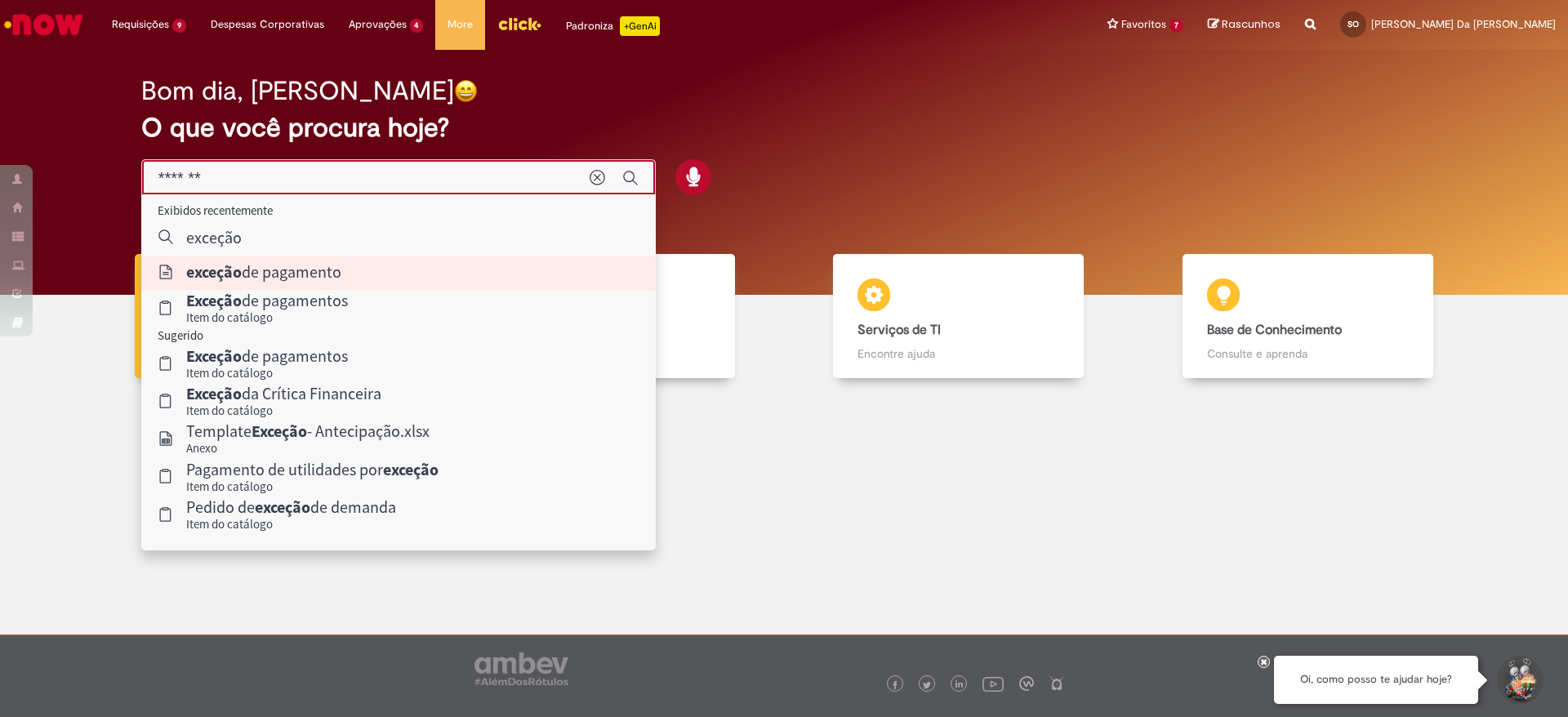
type input "**********"
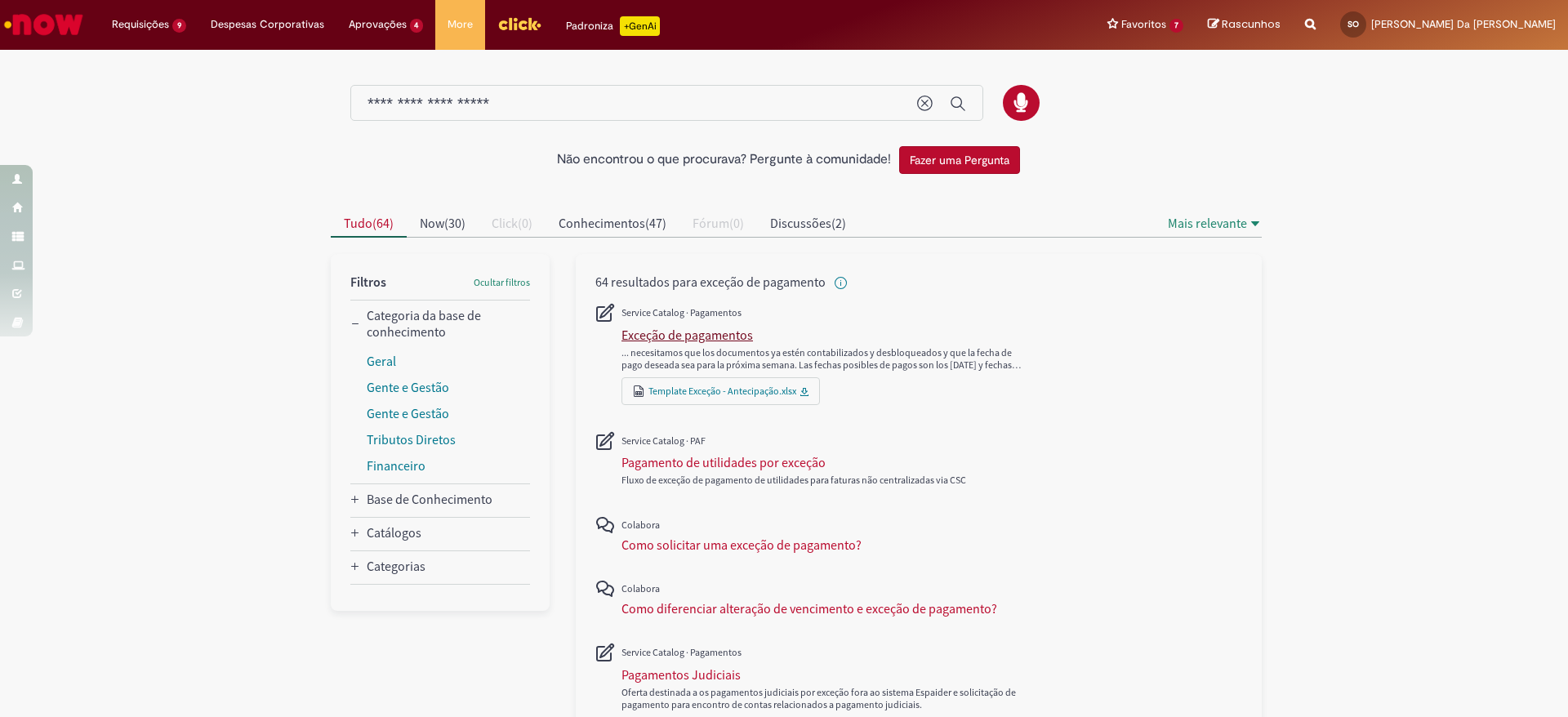
click at [688, 333] on div "Exceção de pagamentos" at bounding box center [687, 334] width 132 height 16
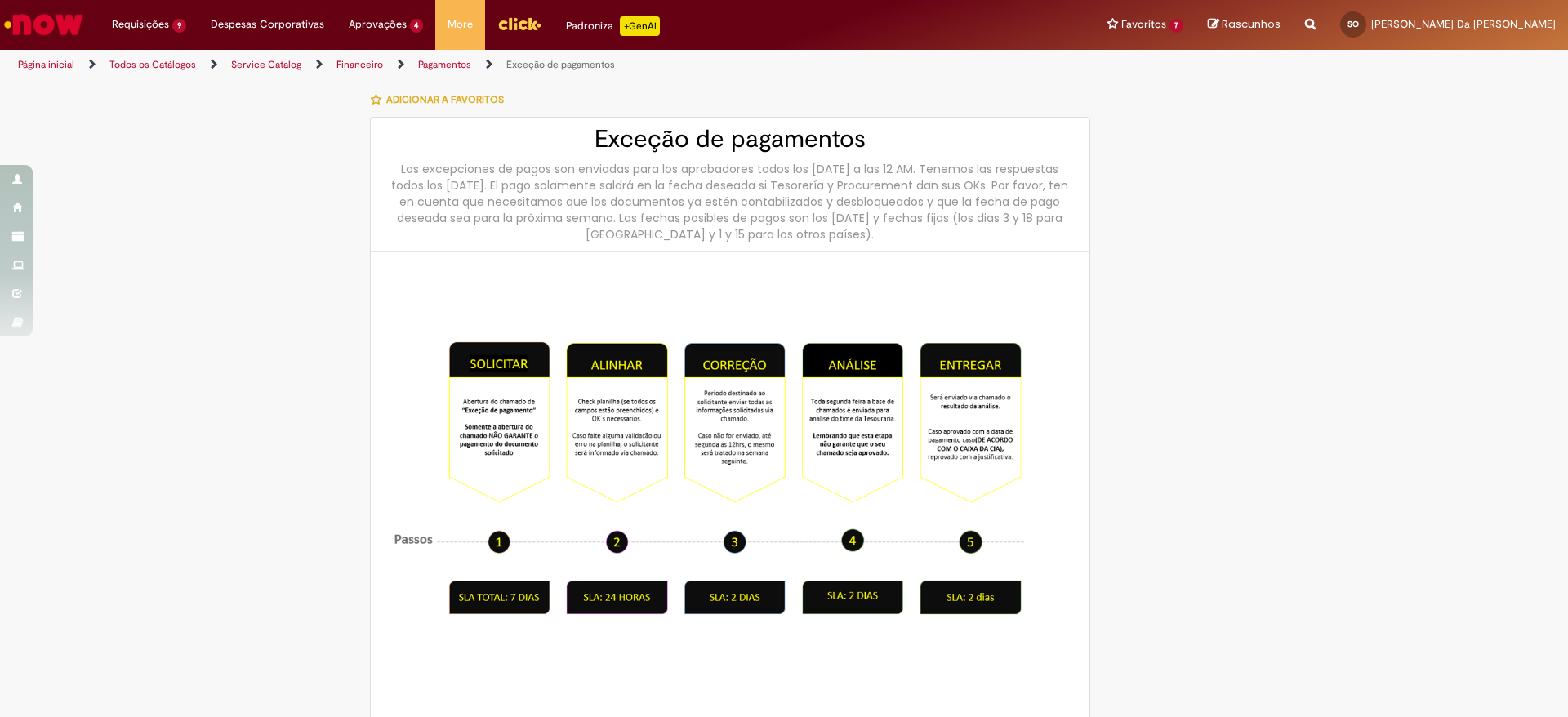
type input "********"
type input "**********"
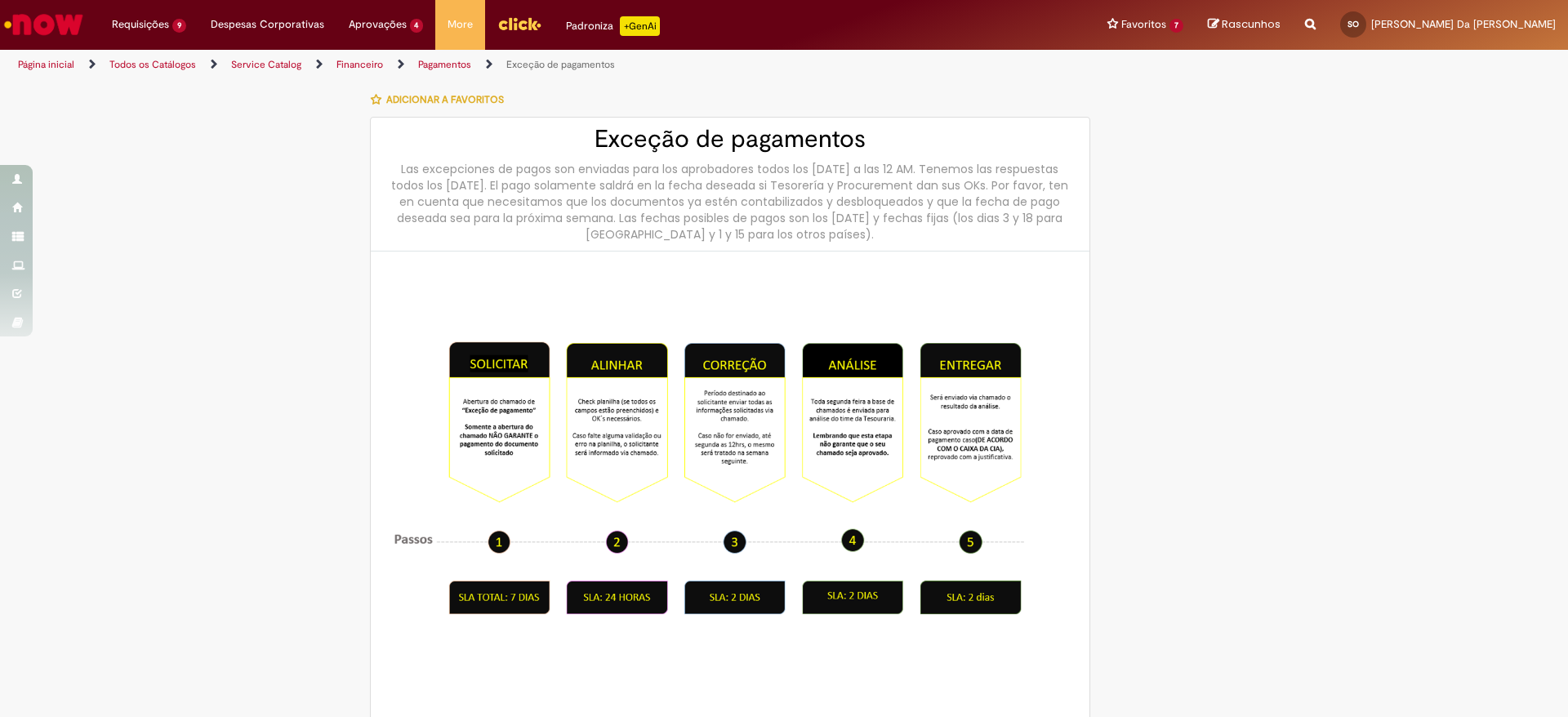
type input "****"
type input "**********"
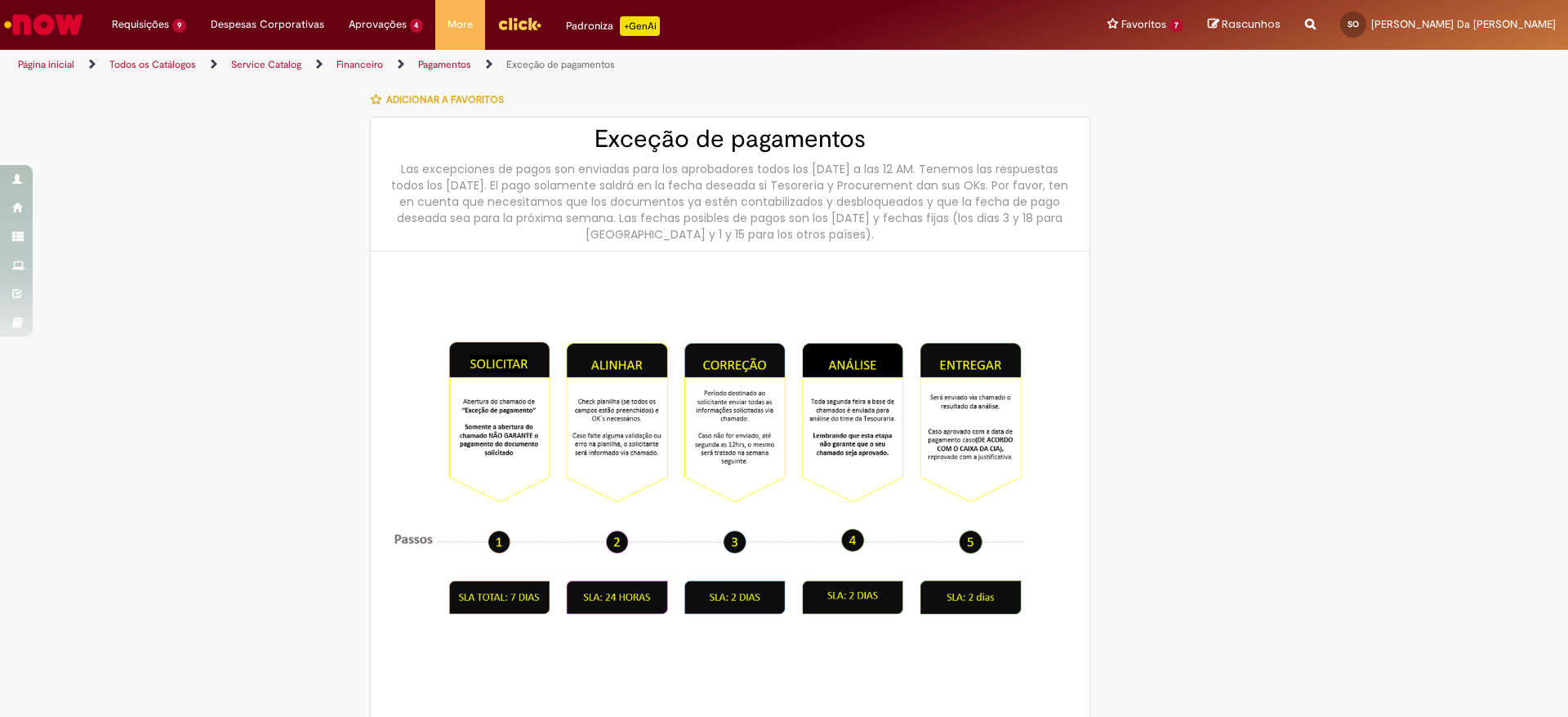
type input "**********"
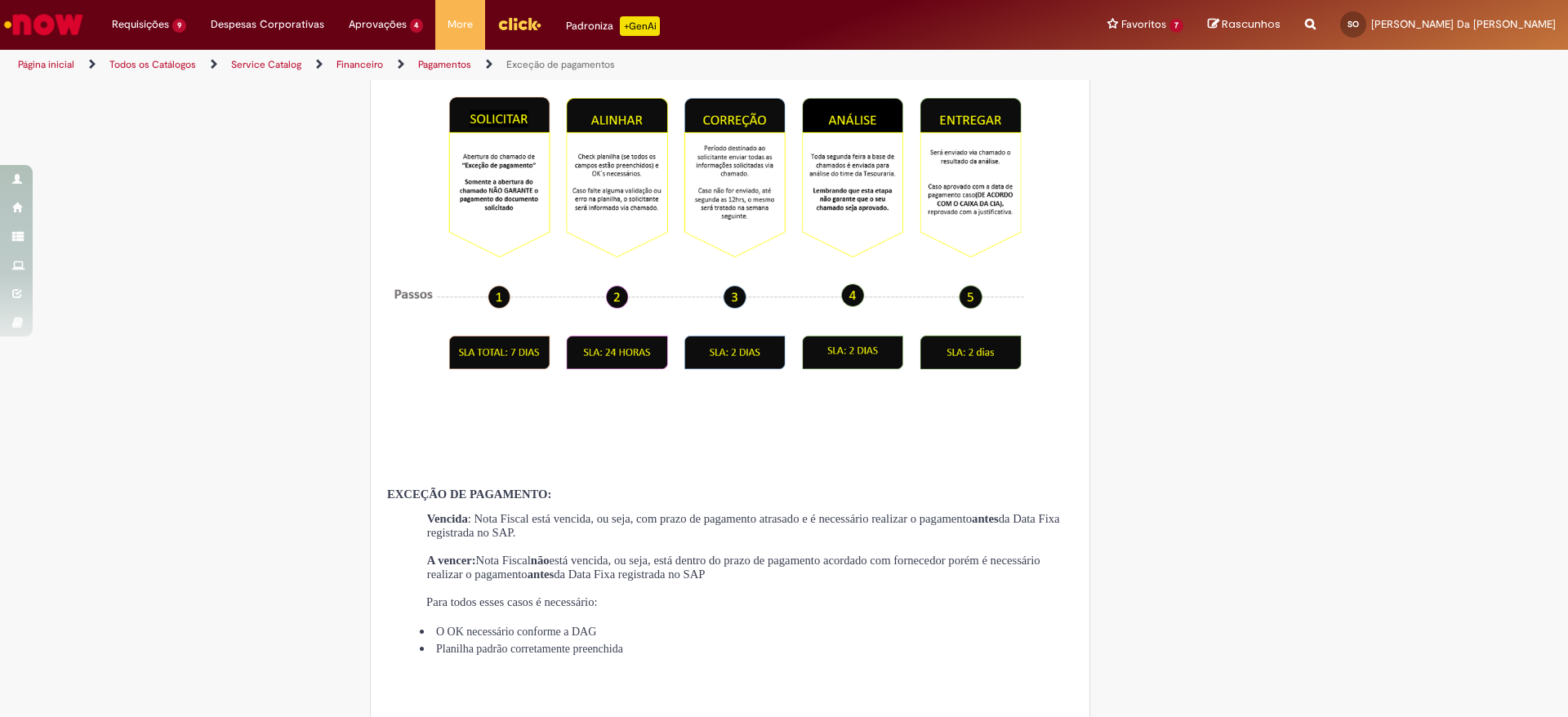
scroll to position [122, 0]
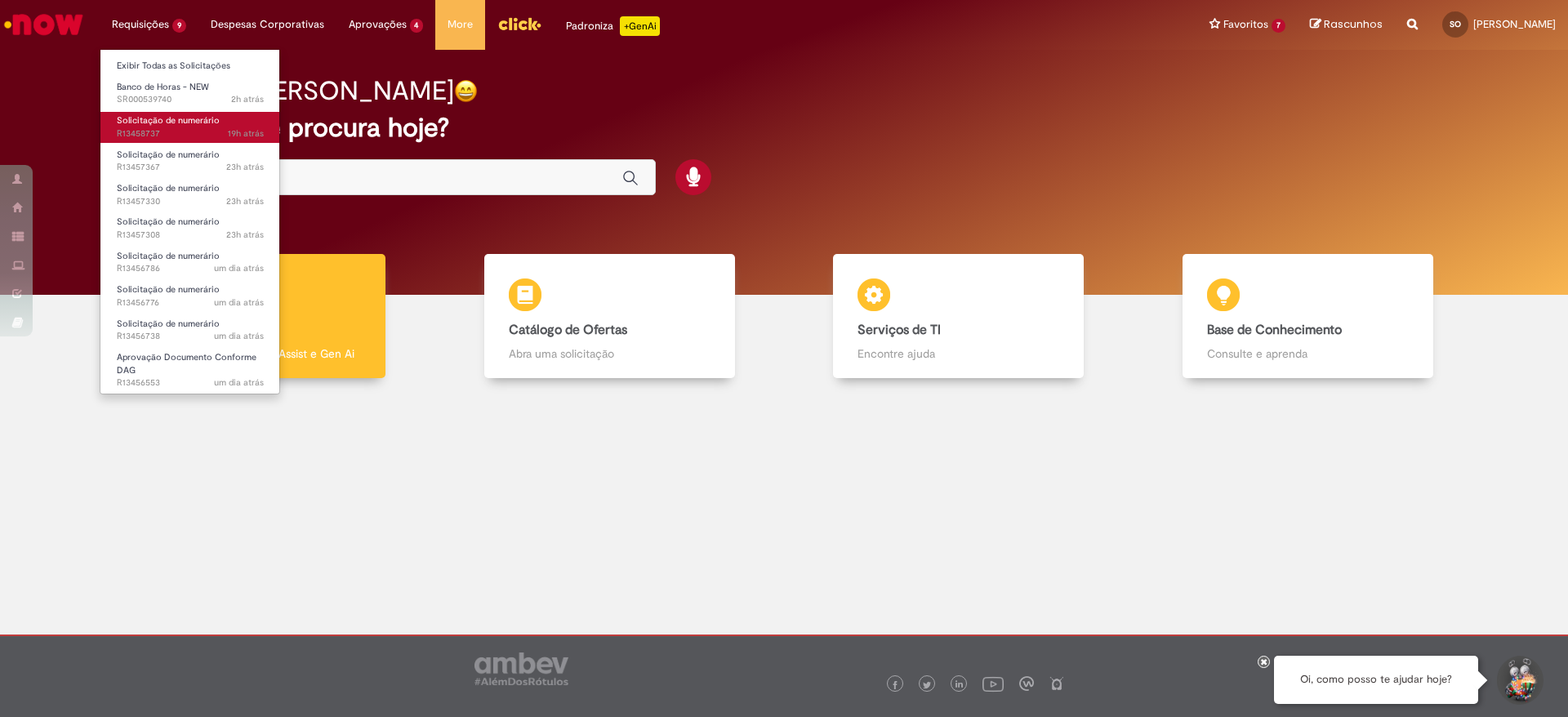
click at [164, 126] on link "Solicitação de numerário 19h atrás 19 horas atrás R13458737" at bounding box center [190, 127] width 179 height 30
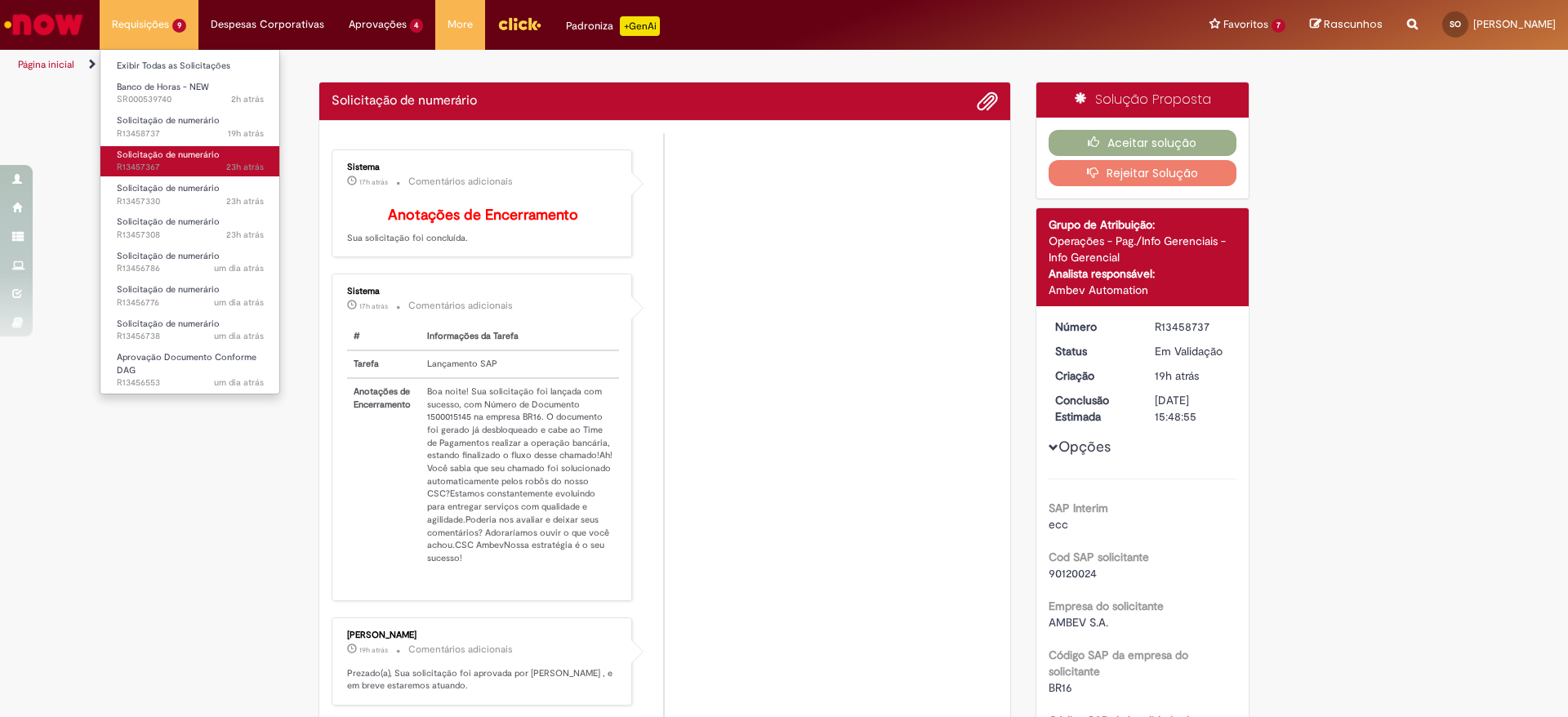
click at [165, 164] on span "23h atrás 23 horas atrás R13457367" at bounding box center [190, 168] width 147 height 13
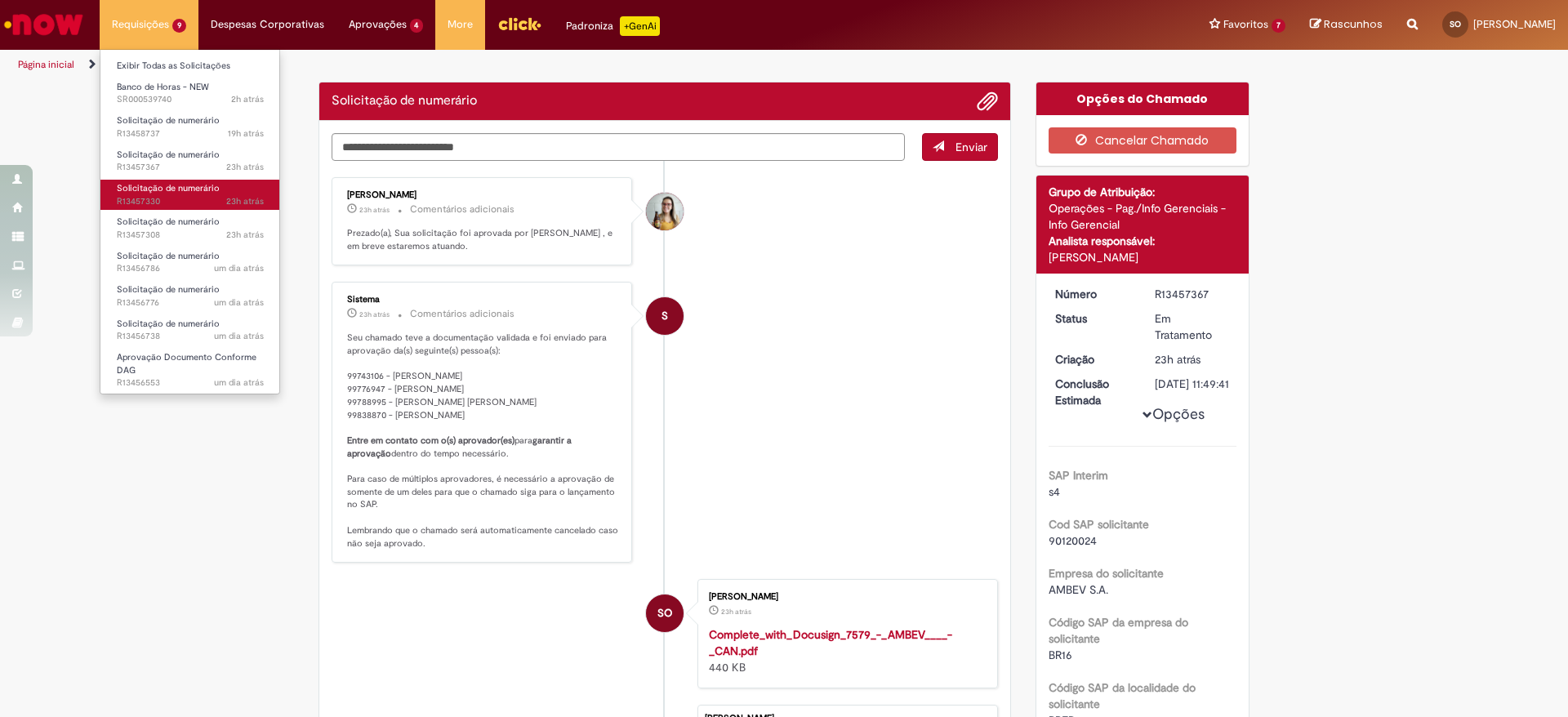
click at [166, 188] on span "Solicitação de numerário" at bounding box center [168, 188] width 102 height 12
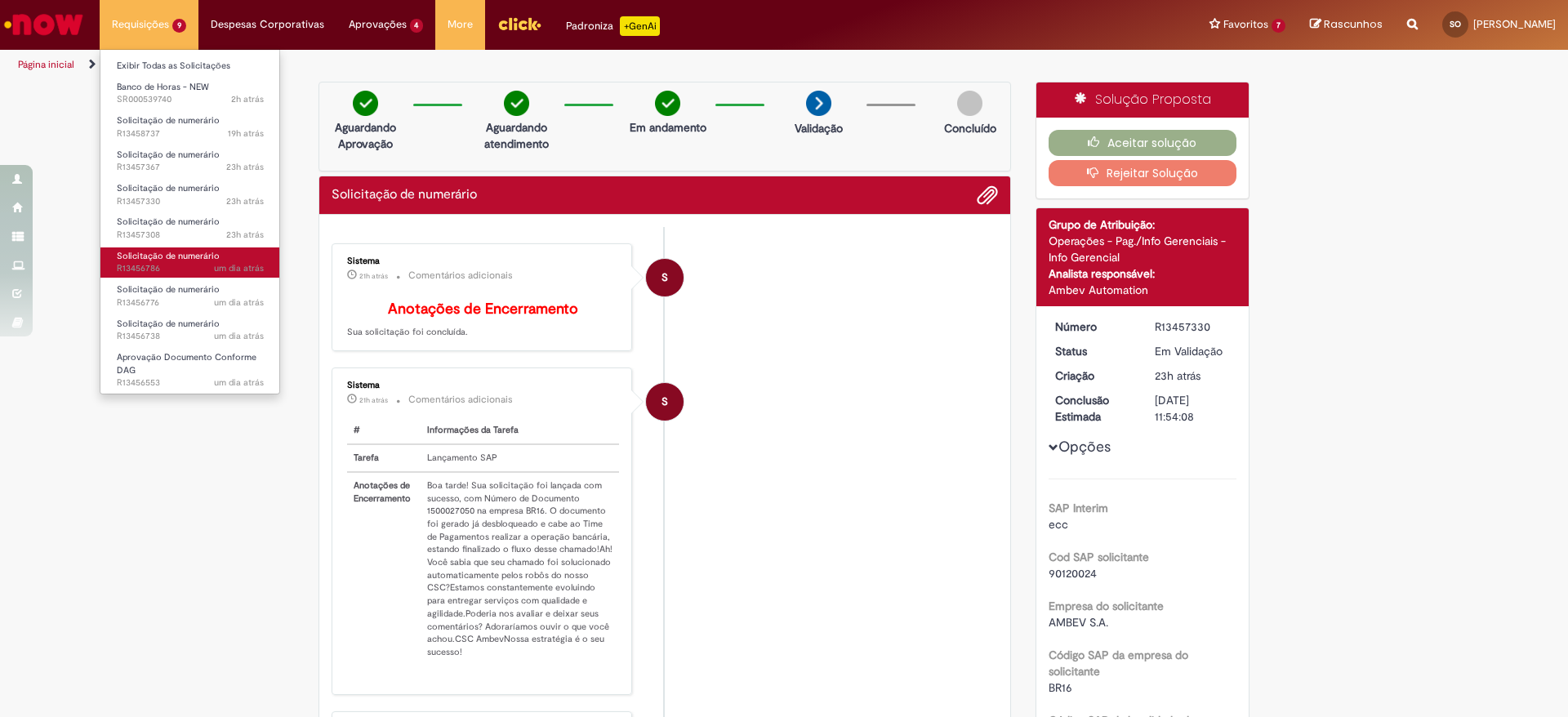
click at [172, 258] on span "Solicitação de numerário" at bounding box center [168, 255] width 102 height 12
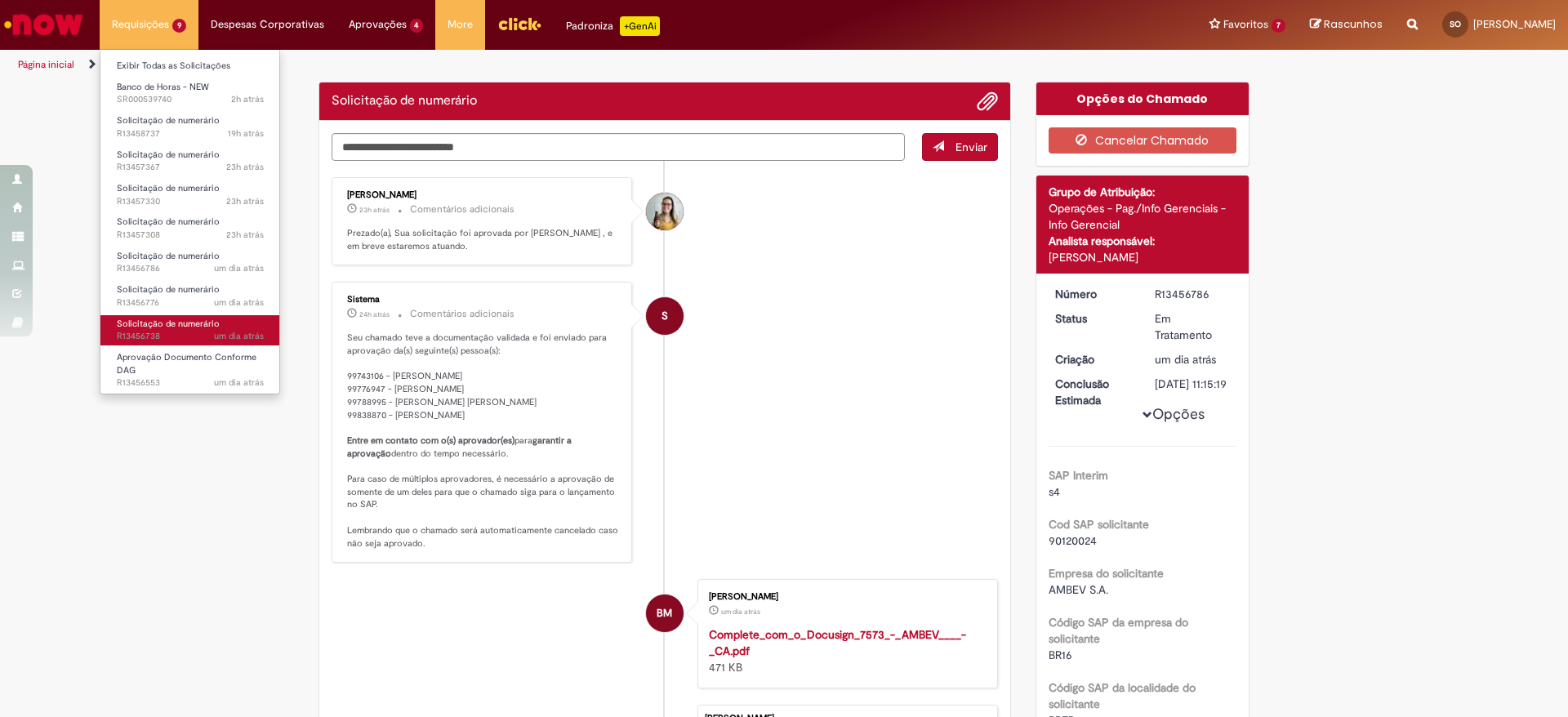
click at [178, 320] on span "Solicitação de numerário" at bounding box center [168, 323] width 102 height 12
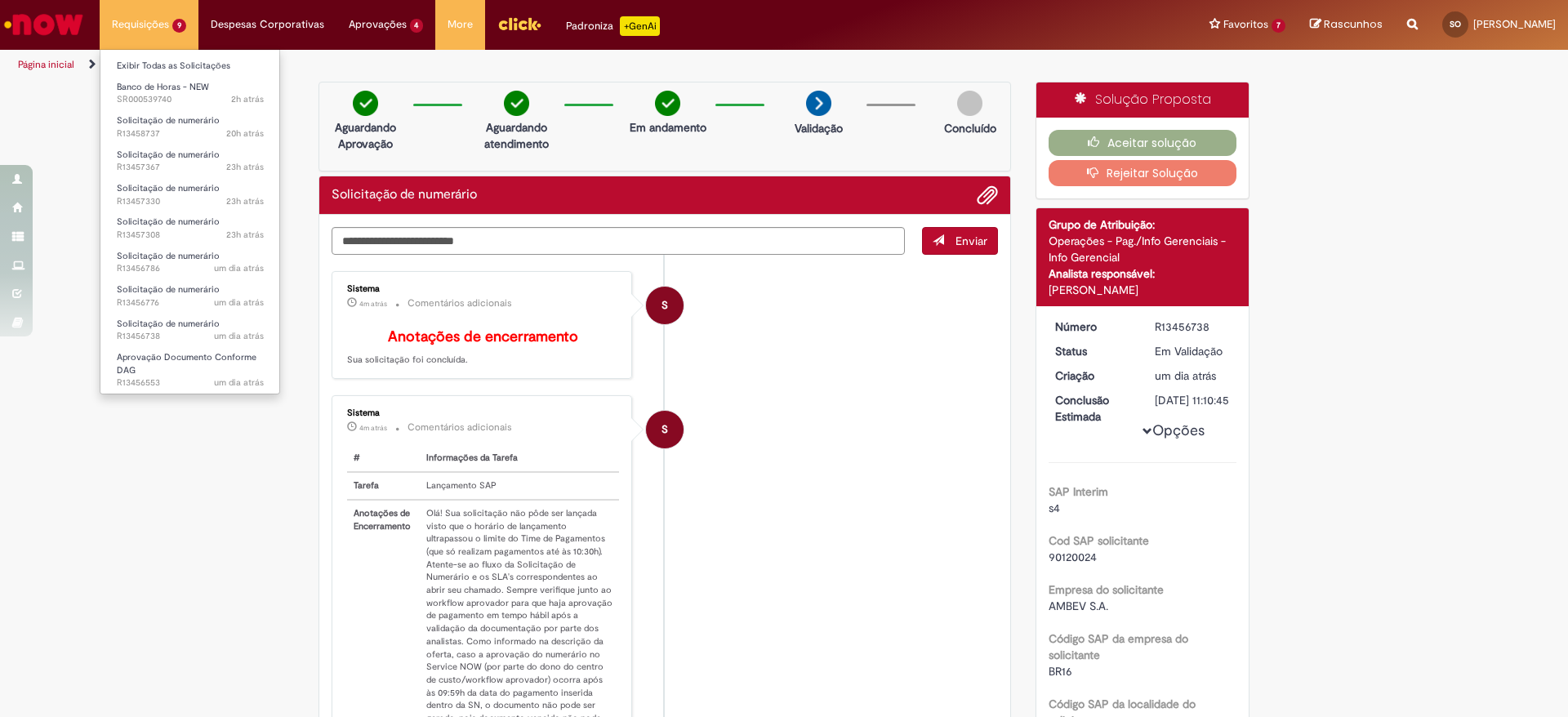
click at [129, 28] on li "Requisições 9 Exibir Todas as Solicitações Banco de Horas - NEW 2h atrás 2 hora…" at bounding box center [149, 25] width 99 height 49
click at [162, 121] on span "Solicitação de numerário" at bounding box center [168, 120] width 102 height 12
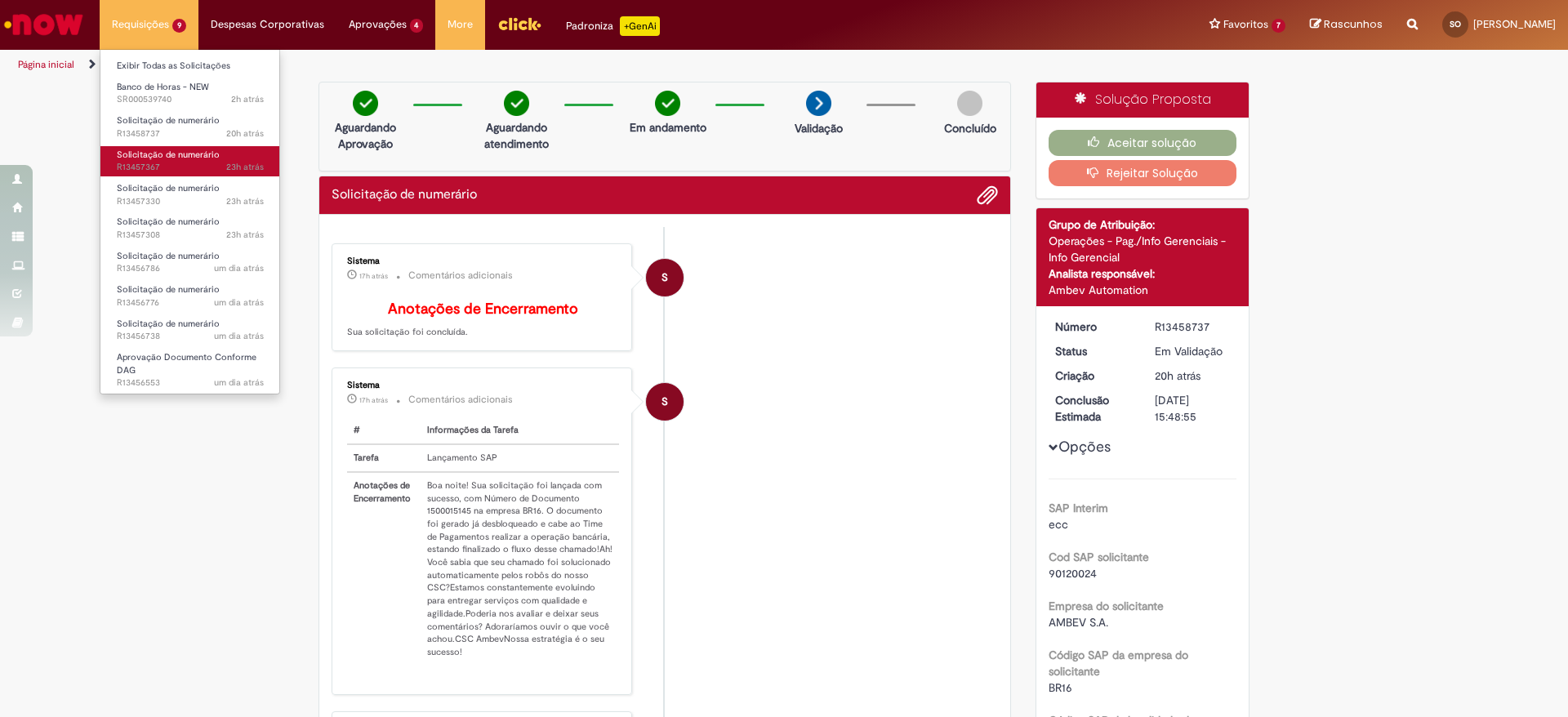
click at [189, 173] on span "23h atrás 23 horas atrás R13457367" at bounding box center [190, 168] width 147 height 13
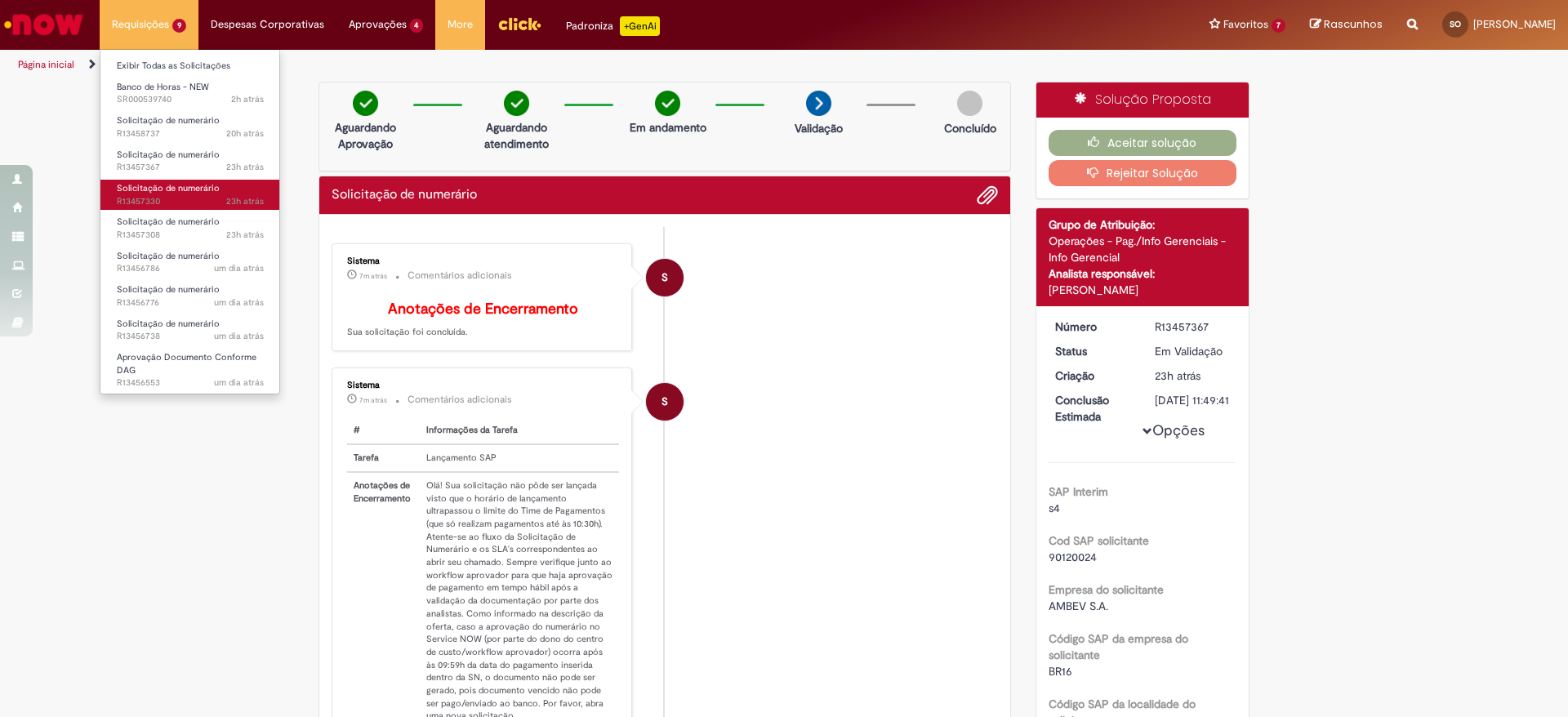
click at [188, 185] on span "Solicitação de numerário" at bounding box center [168, 188] width 102 height 12
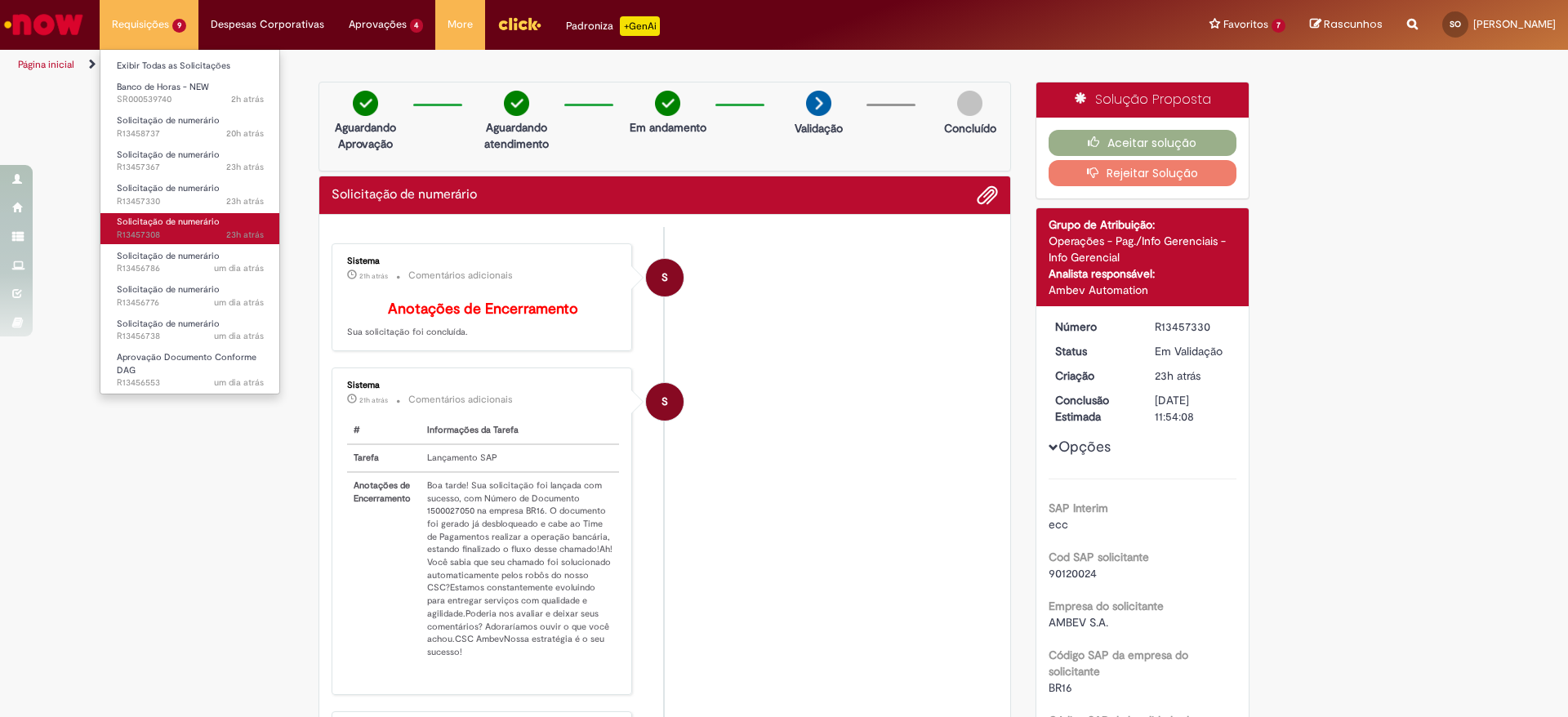
click at [183, 225] on span "Solicitação de numerário" at bounding box center [168, 221] width 102 height 12
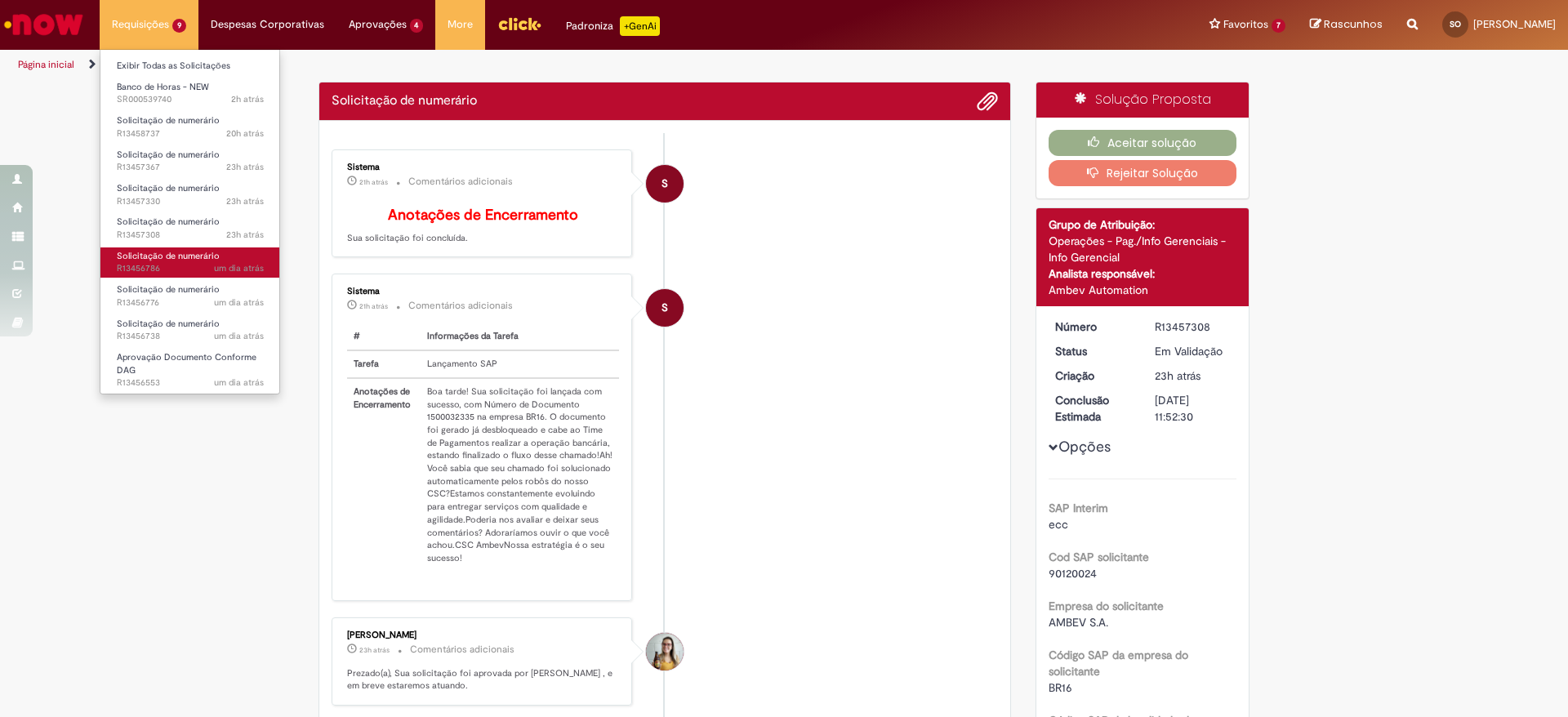
click at [183, 264] on span "um dia atrás um dia atrás R13456786" at bounding box center [190, 268] width 147 height 13
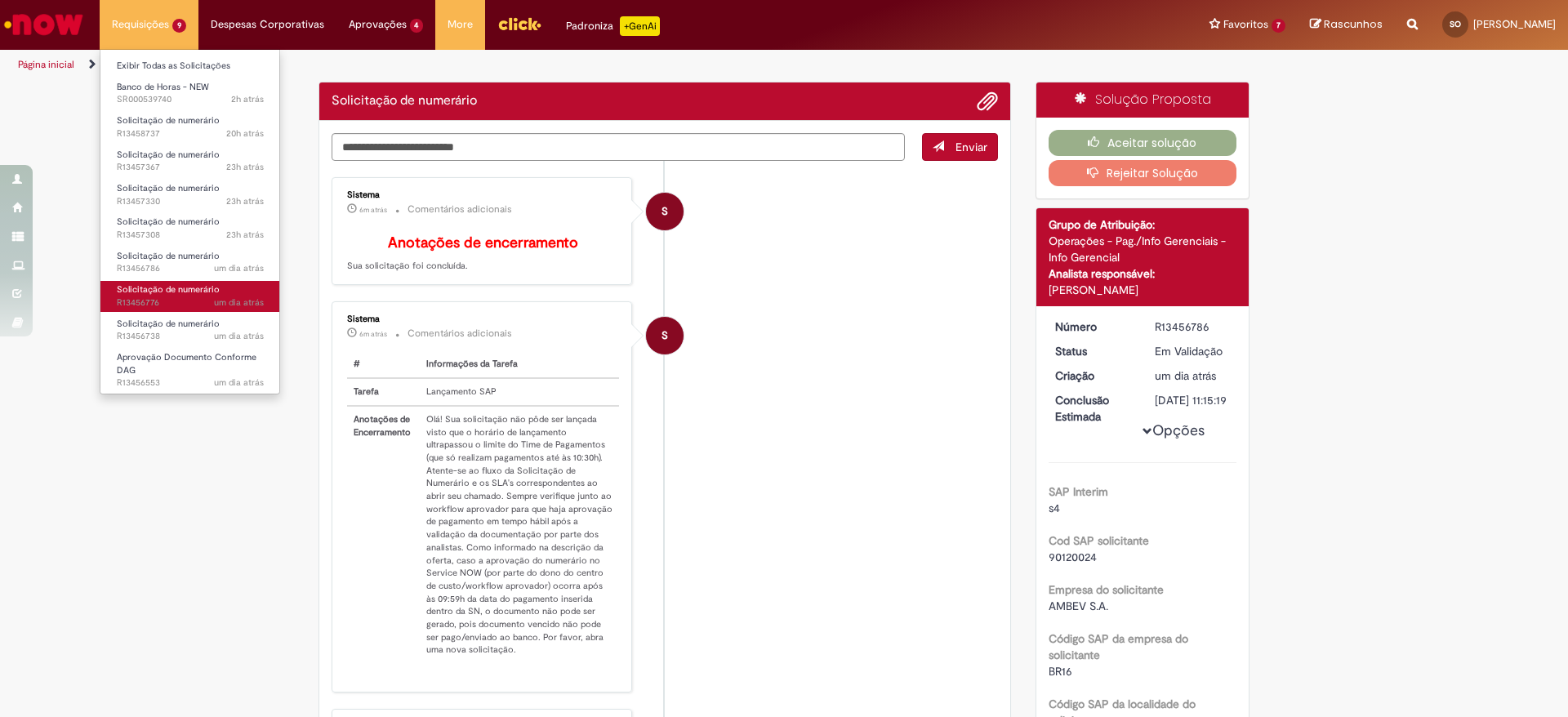
click at [194, 304] on span "um dia atrás um dia atrás R13456776" at bounding box center [190, 303] width 147 height 13
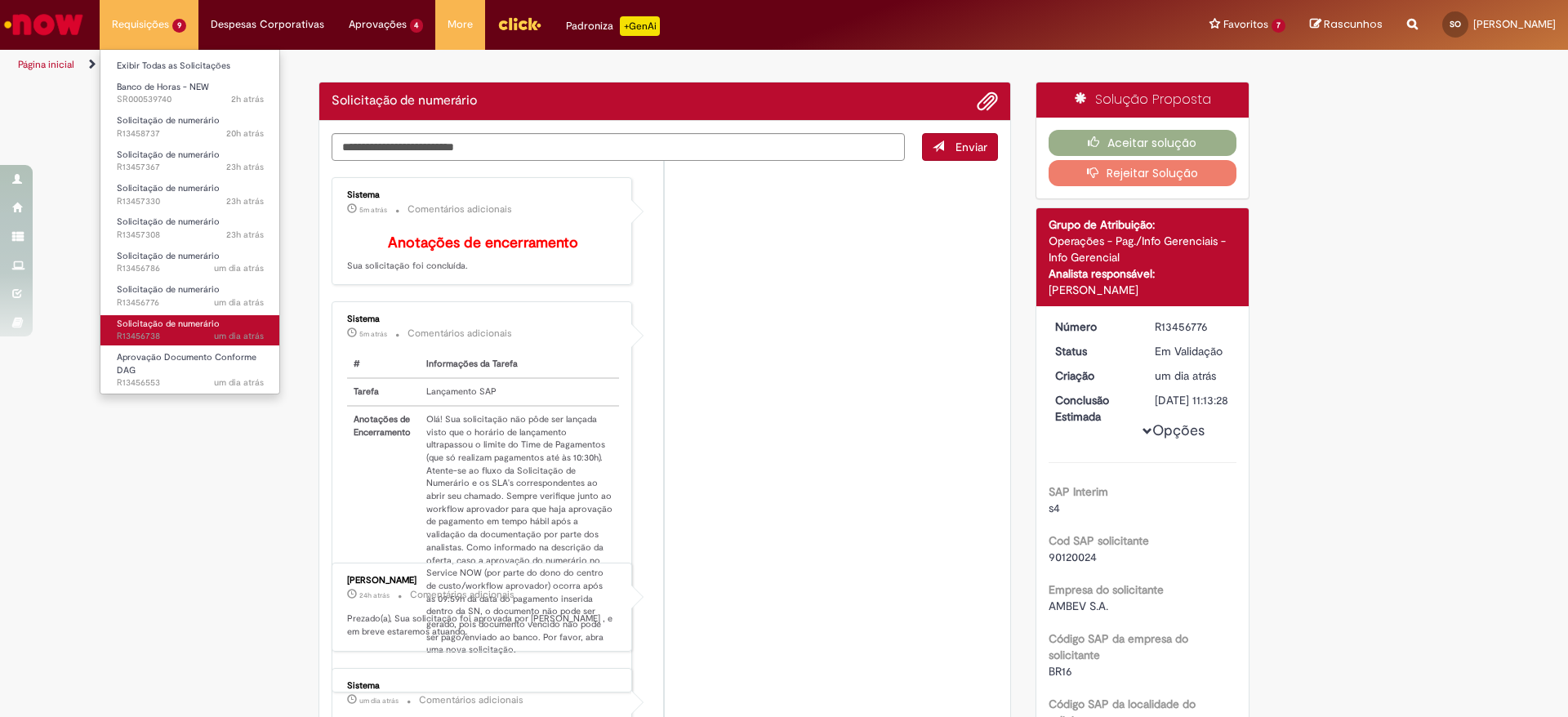
click at [194, 322] on span "Solicitação de numerário" at bounding box center [168, 323] width 102 height 12
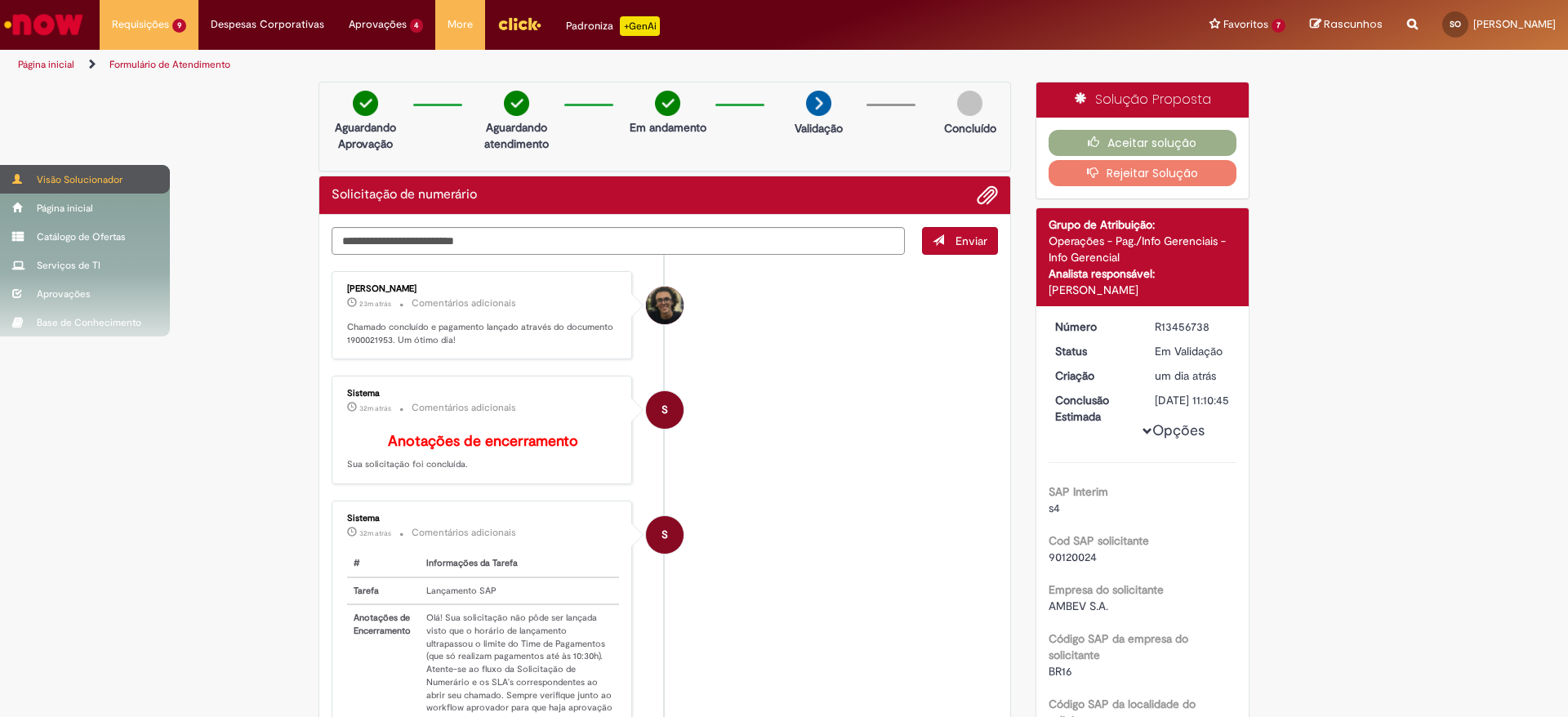
click at [15, 189] on div "Visão Solucionador" at bounding box center [84, 179] width 170 height 28
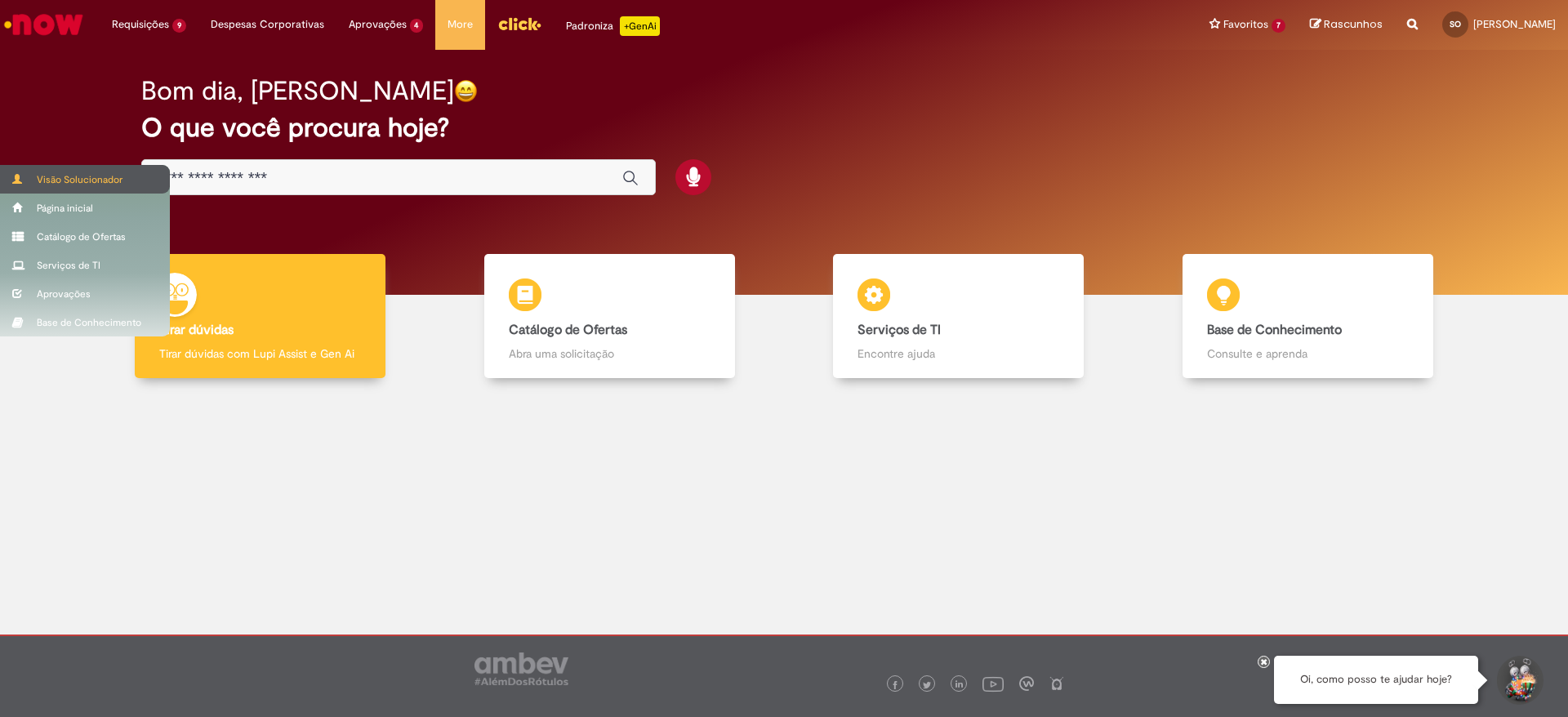
click at [24, 172] on div "Visão Solucionador" at bounding box center [84, 179] width 170 height 28
